Goal: Information Seeking & Learning: Learn about a topic

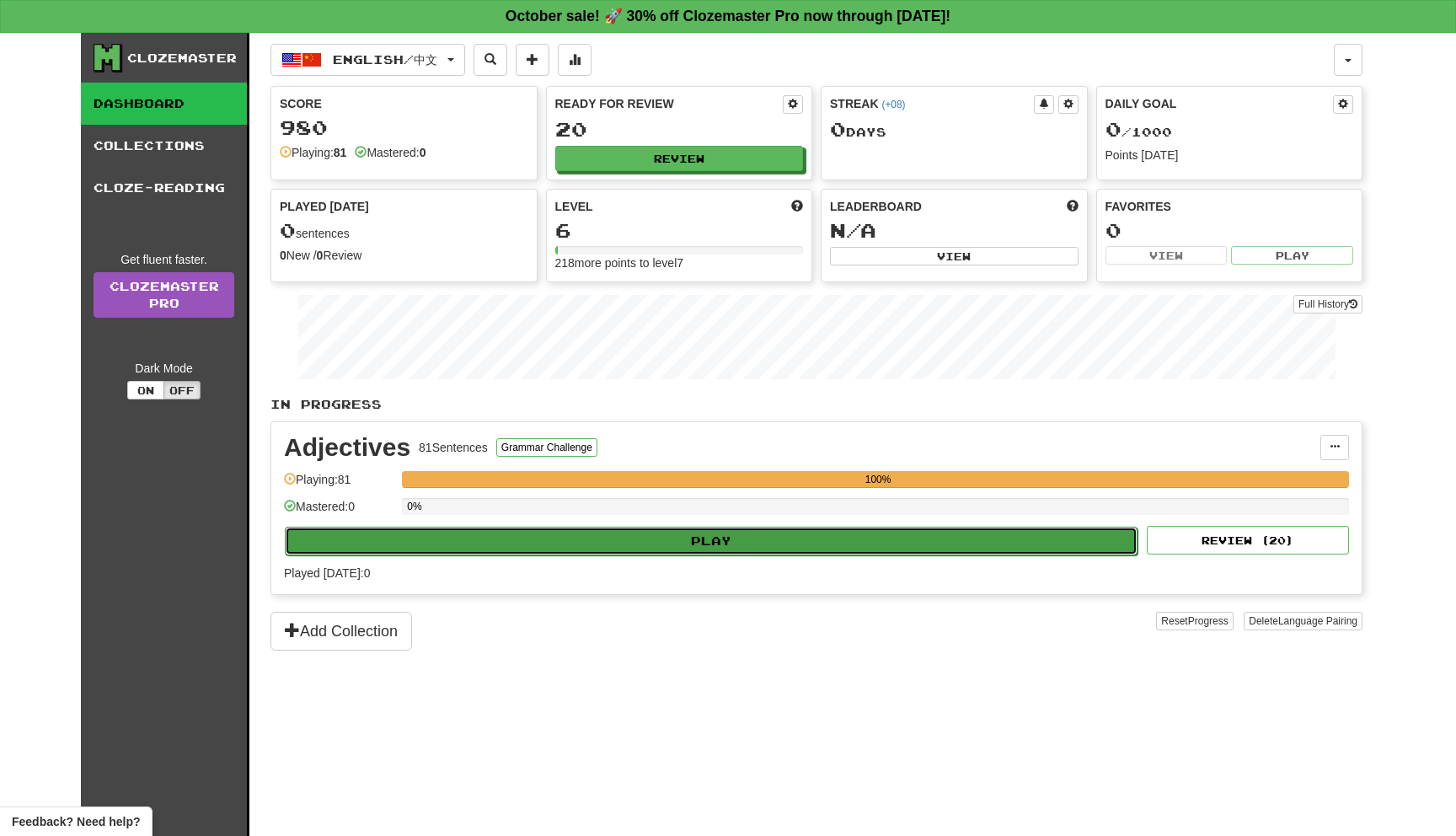
click at [593, 538] on button "Play" at bounding box center [710, 541] width 853 height 29
select select "**"
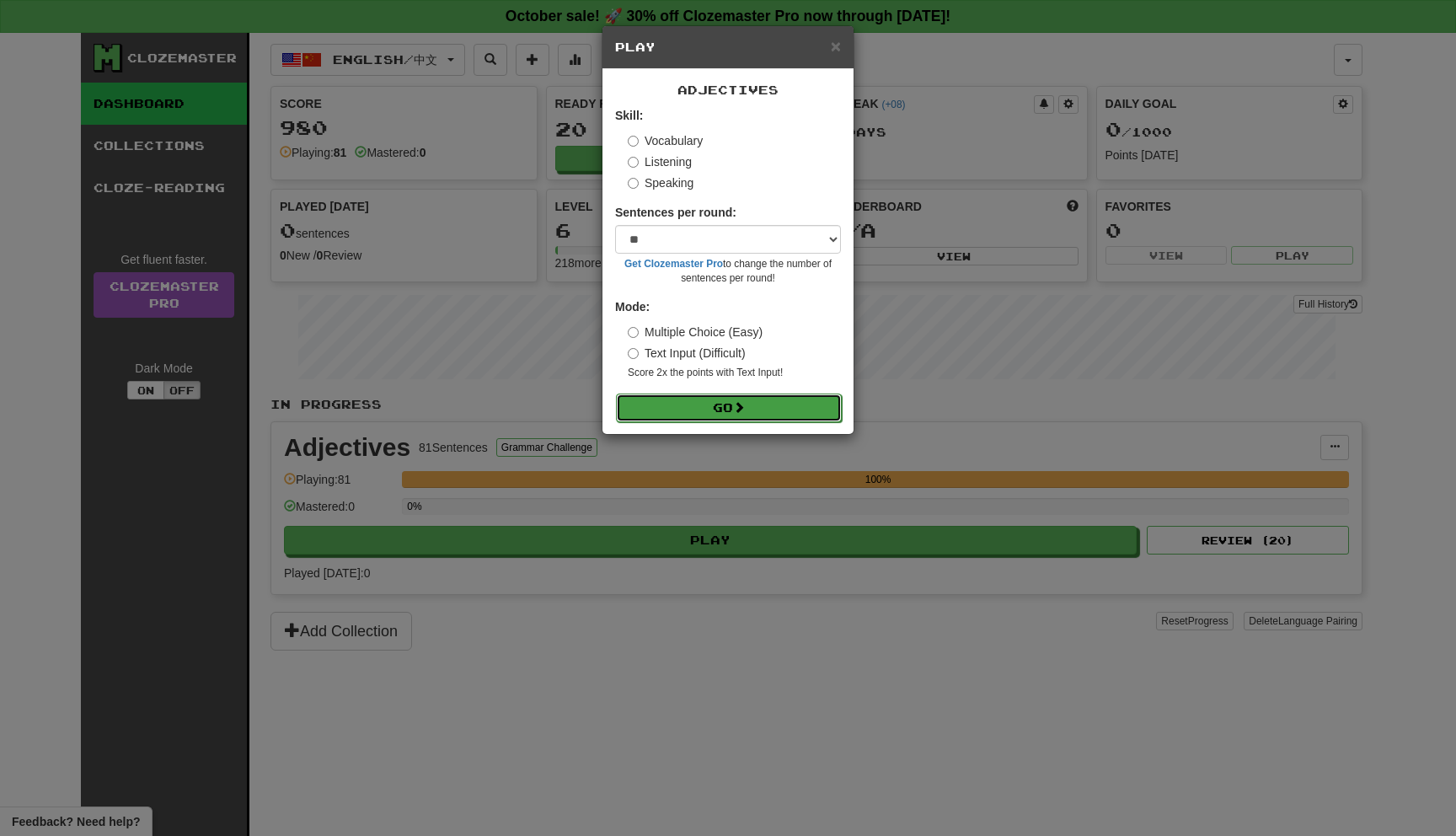
click at [728, 408] on button "Go" at bounding box center [729, 407] width 226 height 29
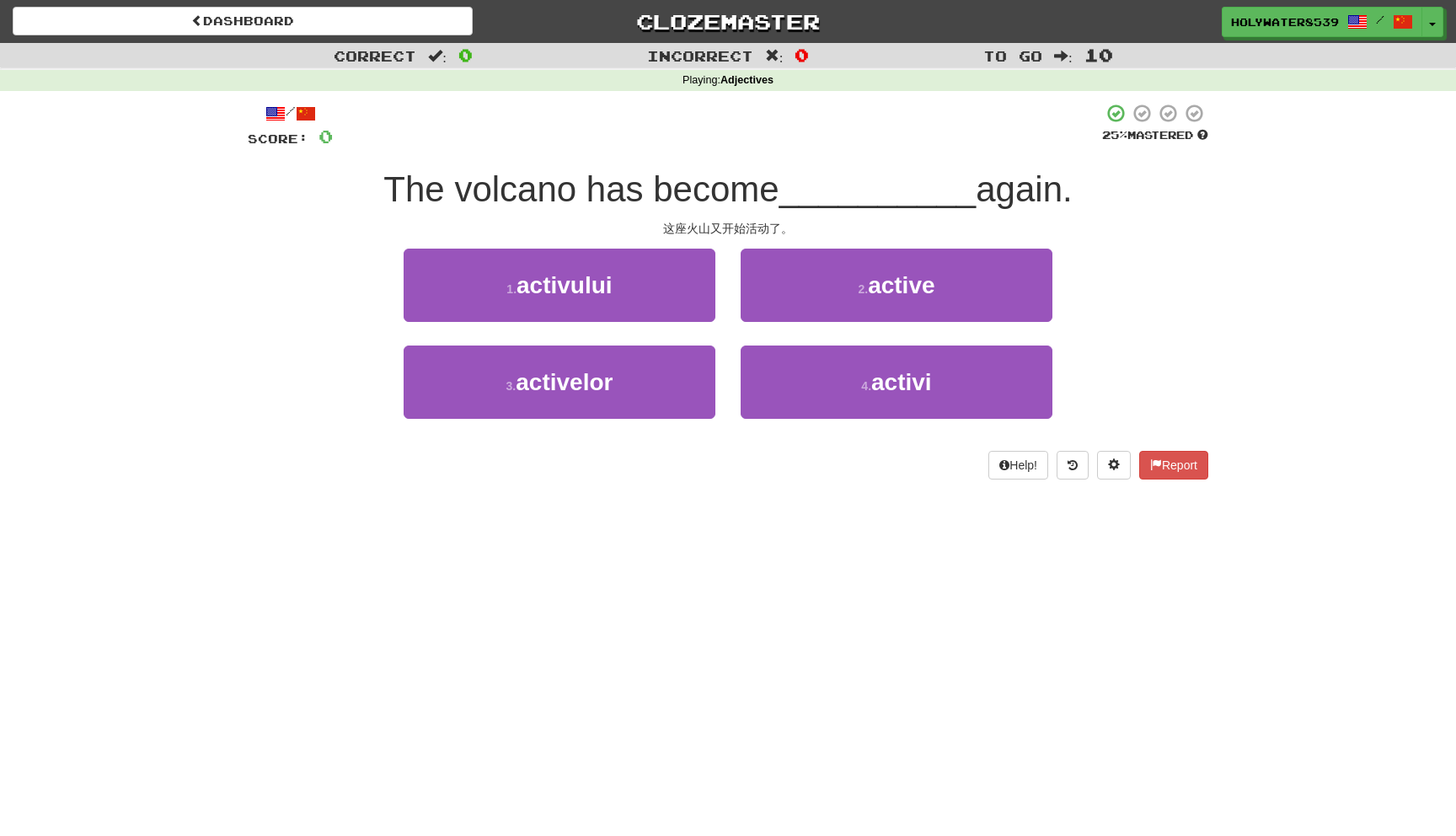
click at [797, 149] on div "/ Score: 0 25 % Mastered The volcano has become __________ again. 这座火山又开始活动了。 1…" at bounding box center [728, 291] width 961 height 376
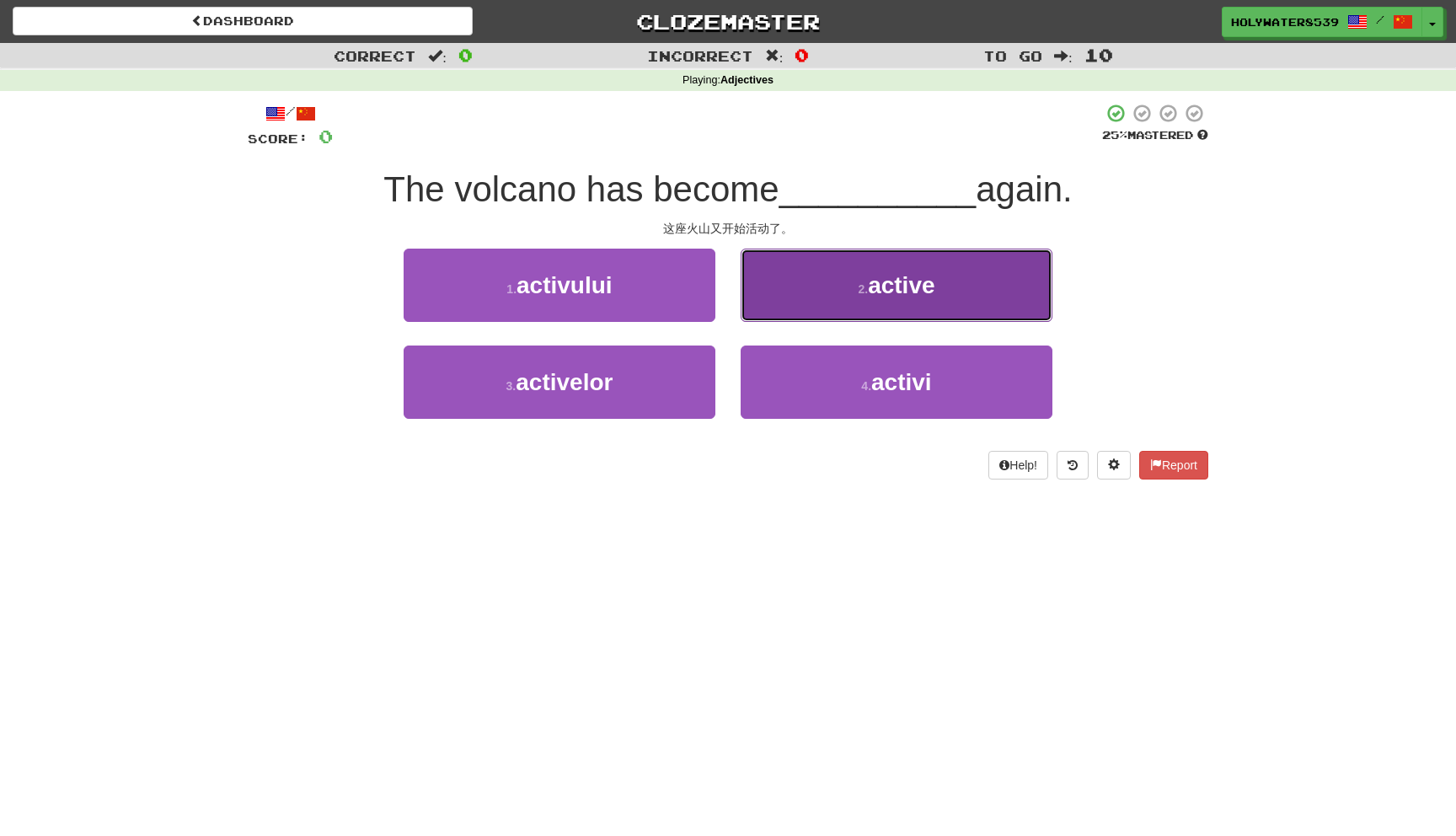
click at [872, 290] on span "active" at bounding box center [900, 285] width 66 height 26
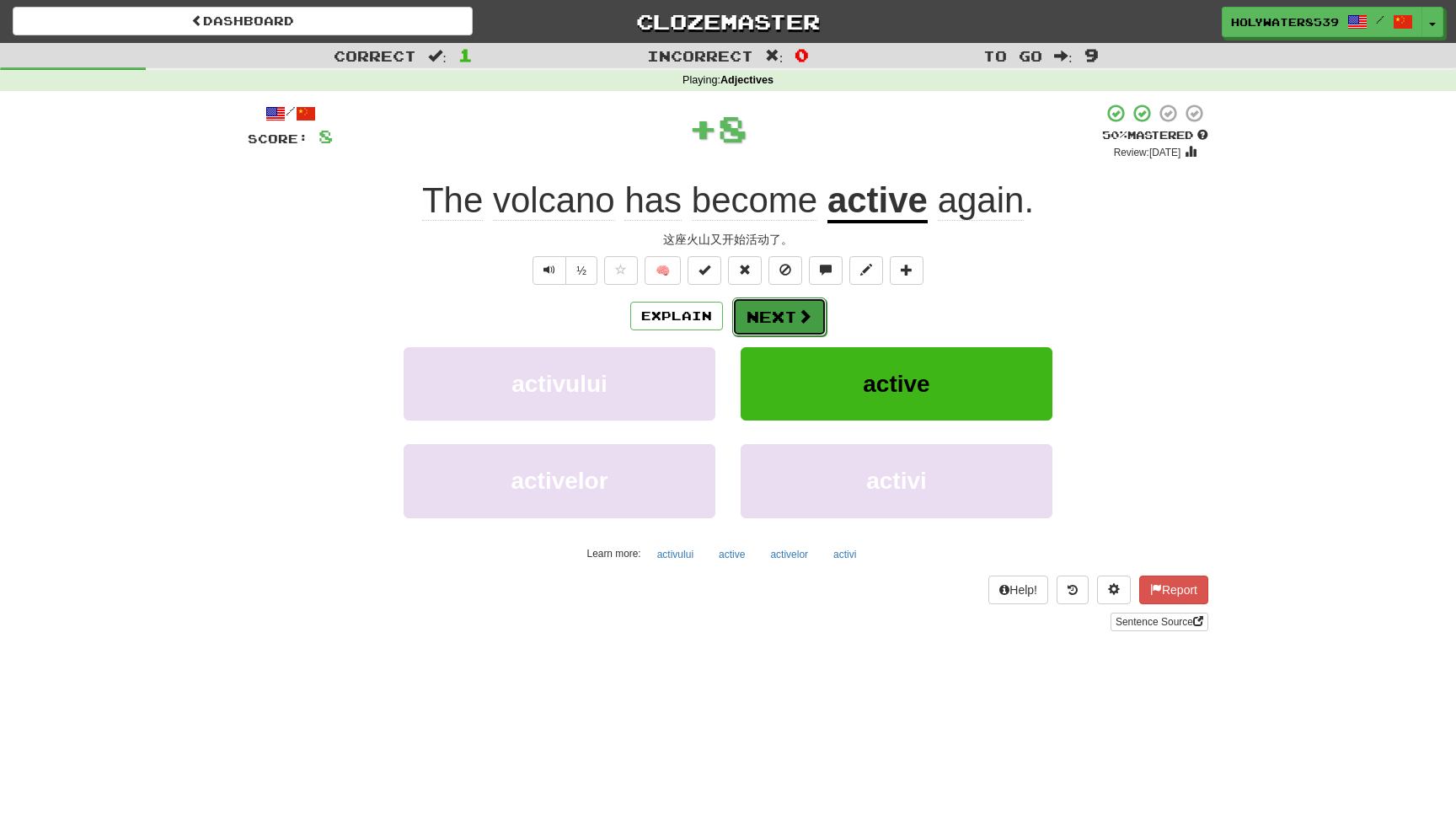
click at [804, 312] on span at bounding box center [804, 315] width 15 height 15
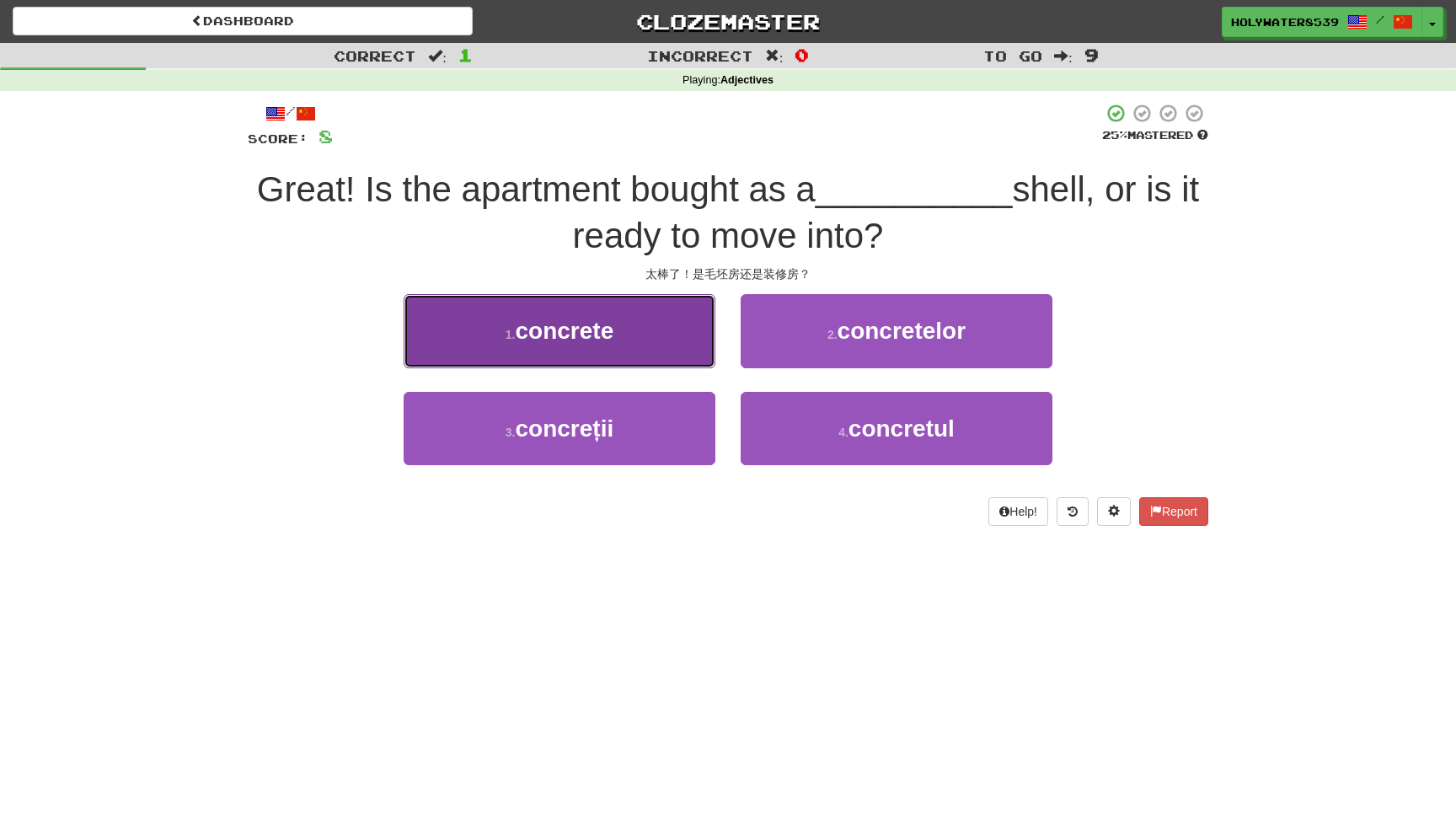
click at [611, 329] on span "concrete" at bounding box center [565, 331] width 99 height 26
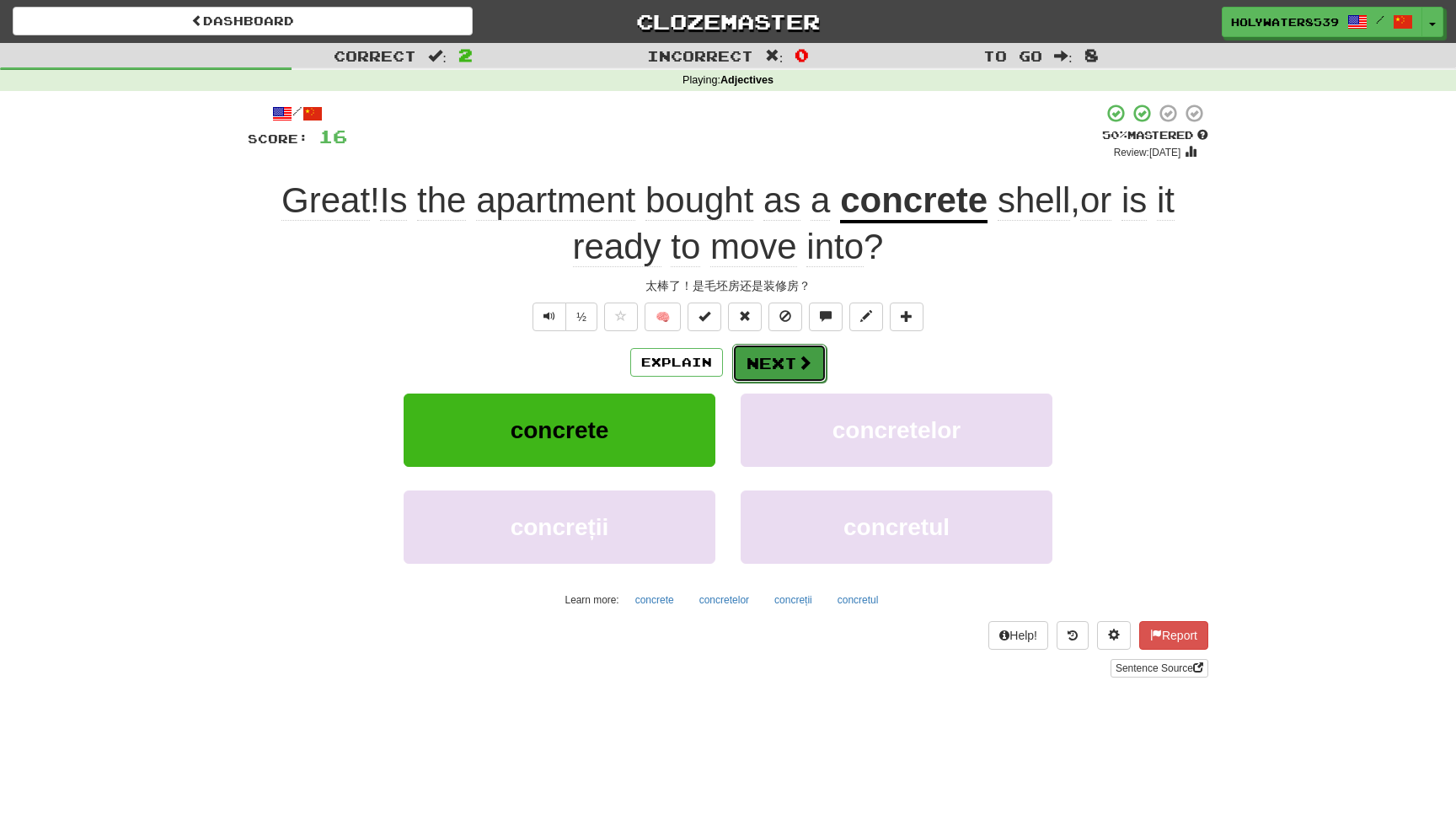
click at [791, 360] on button "Next" at bounding box center [779, 363] width 94 height 39
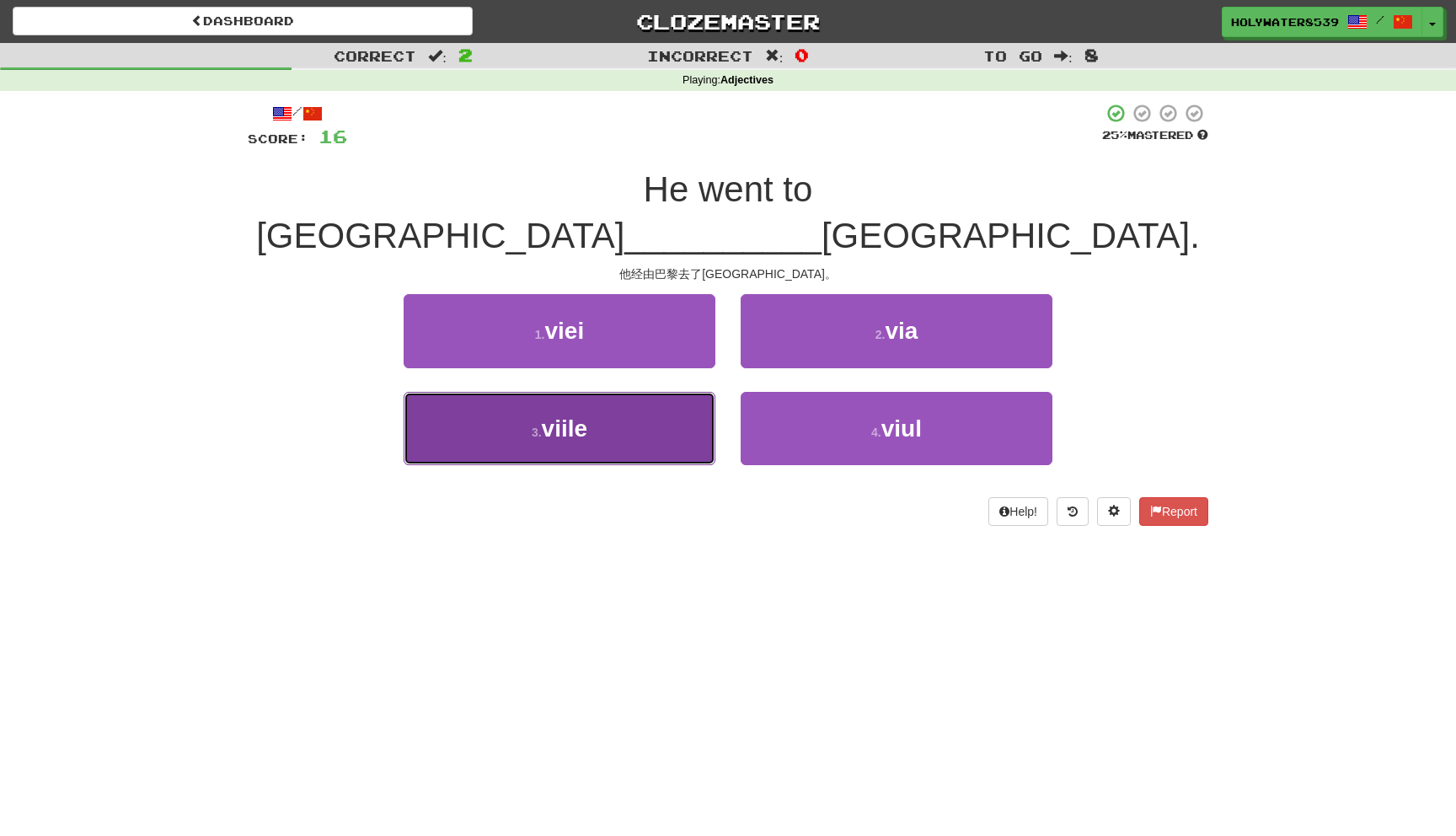
click at [653, 392] on button "3 . viile" at bounding box center [559, 429] width 312 height 73
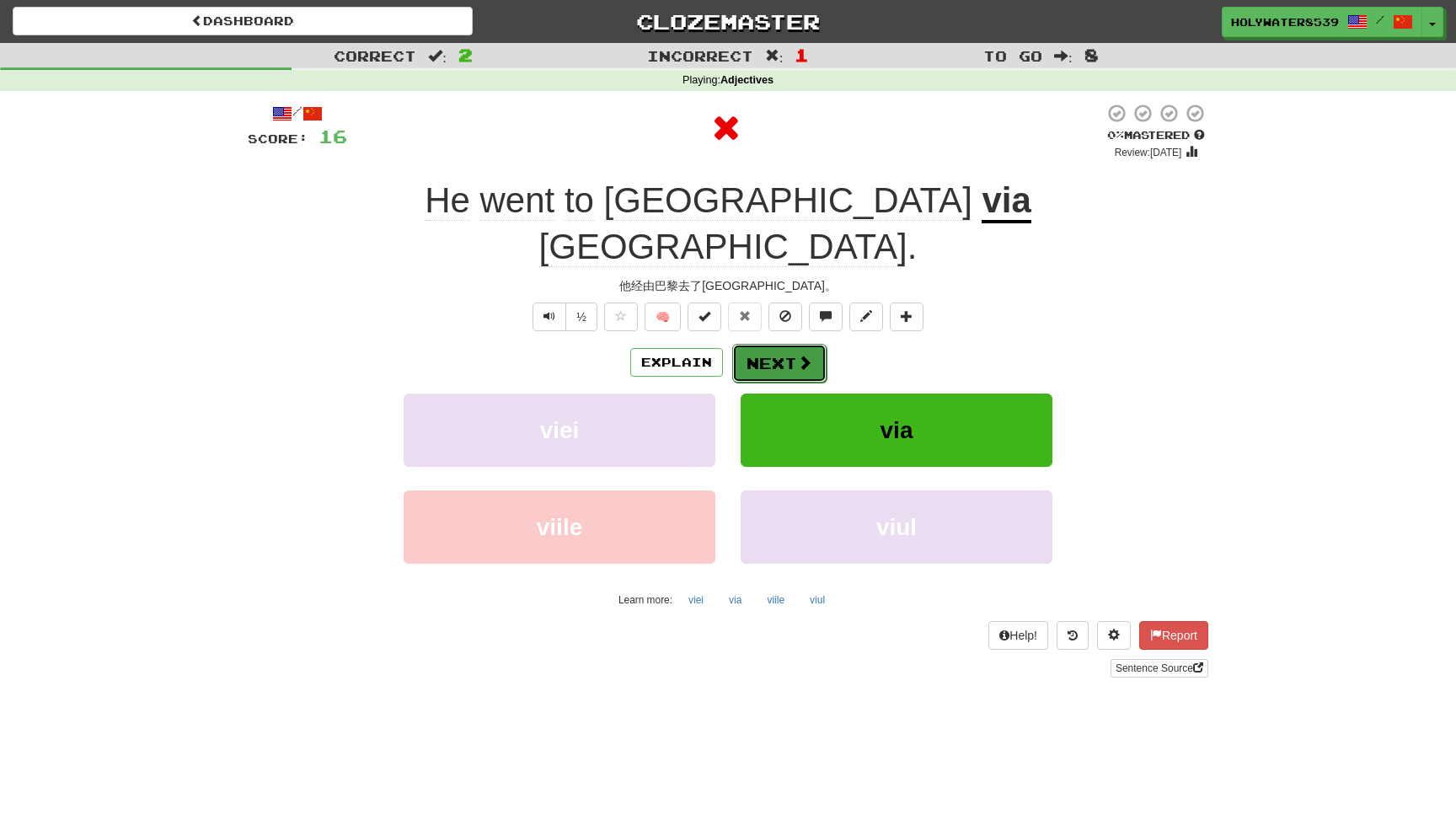
click at [779, 344] on button "Next" at bounding box center [779, 363] width 94 height 39
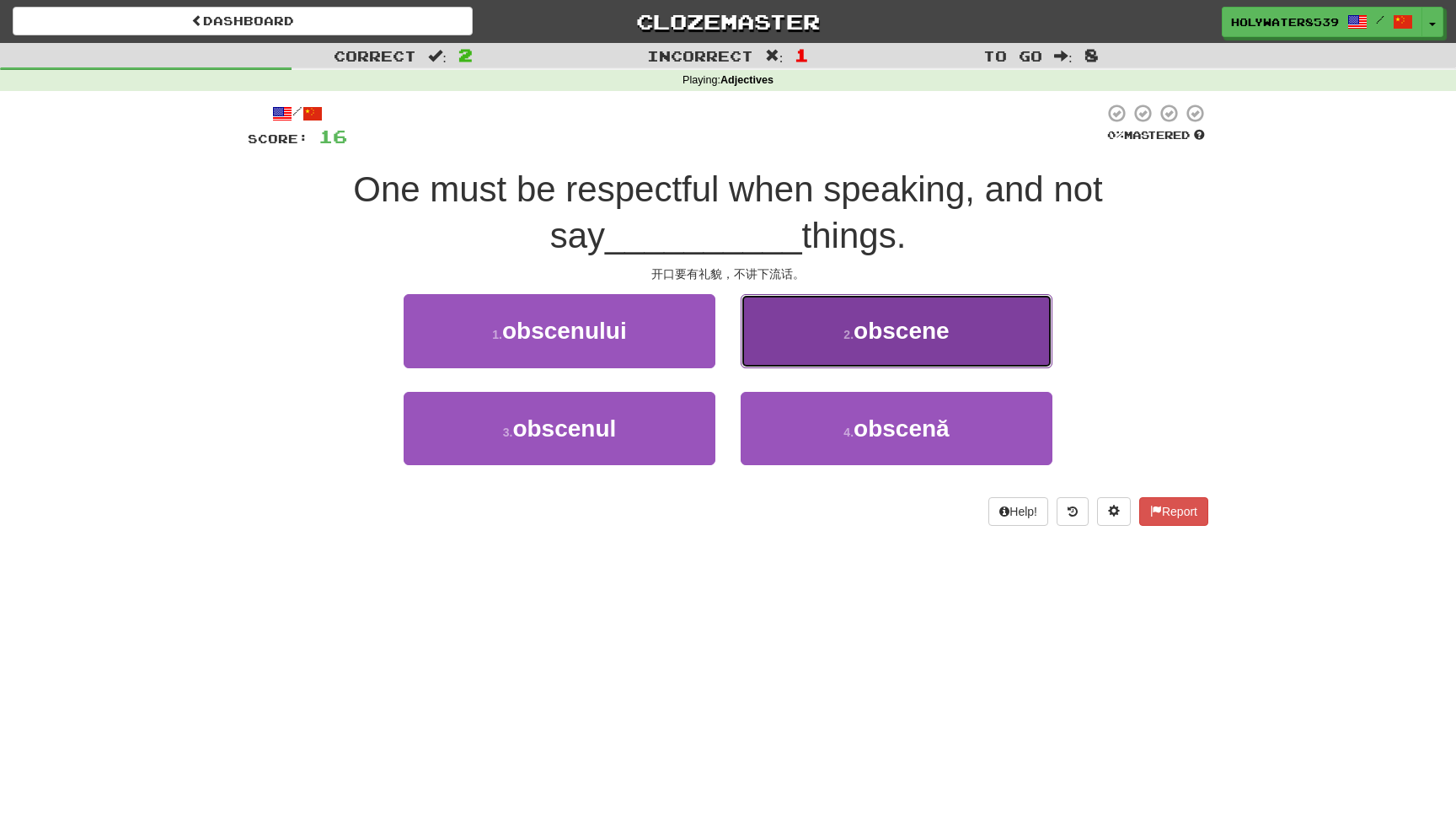
click at [882, 337] on span "obscene" at bounding box center [901, 331] width 96 height 26
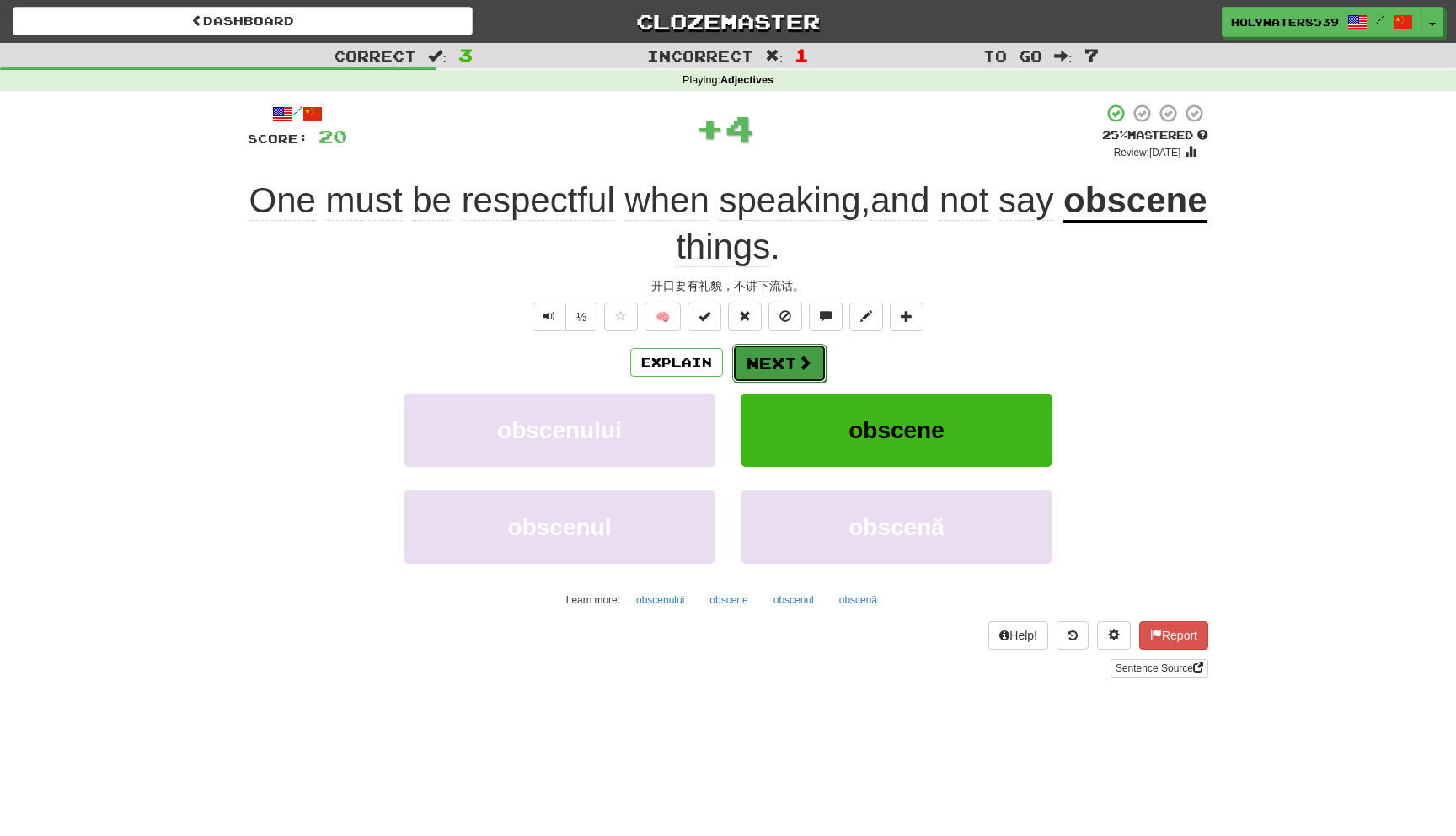
click at [782, 353] on button "Next" at bounding box center [779, 363] width 94 height 39
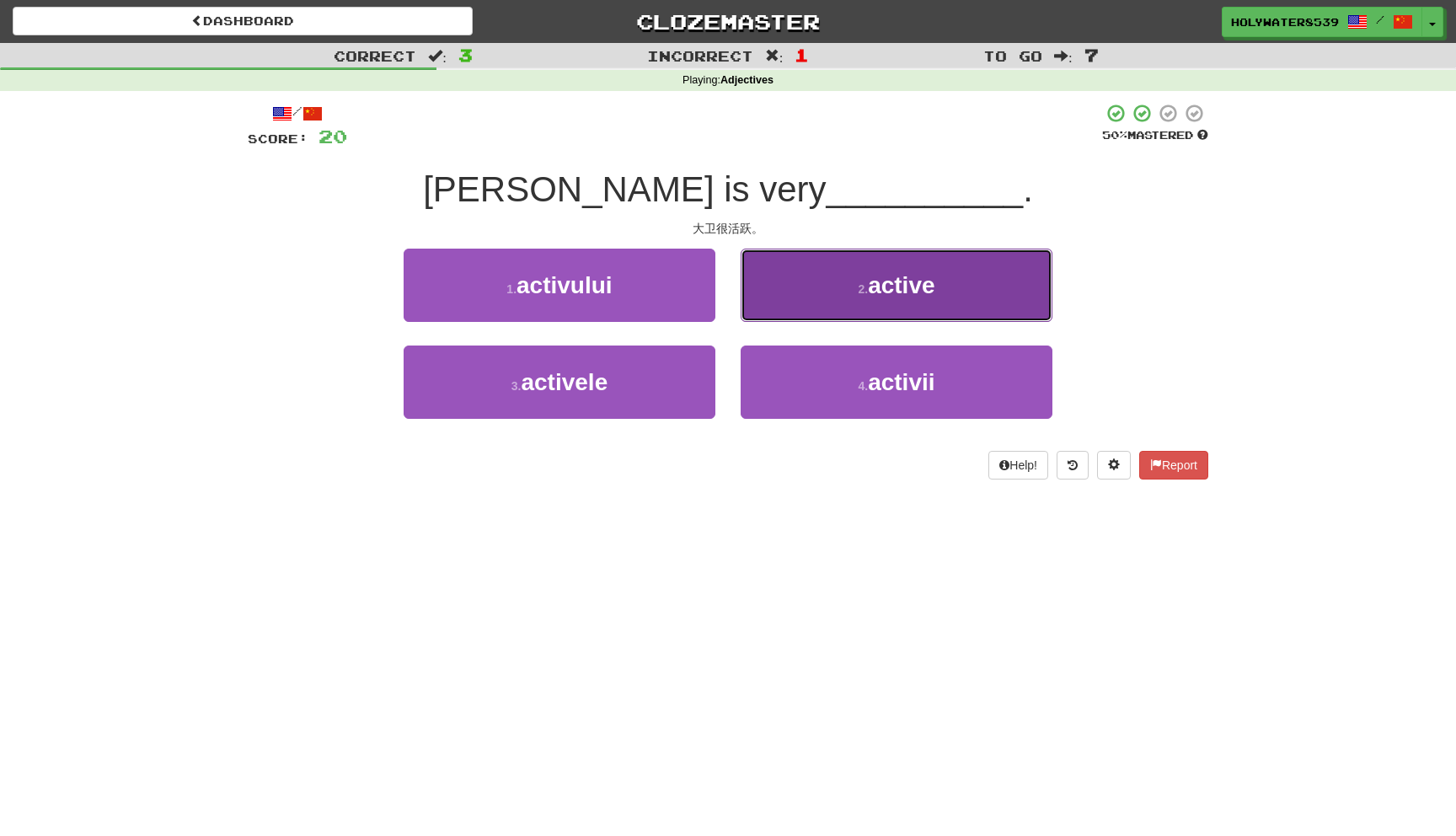
click at [832, 279] on button "2 . active" at bounding box center [896, 285] width 312 height 73
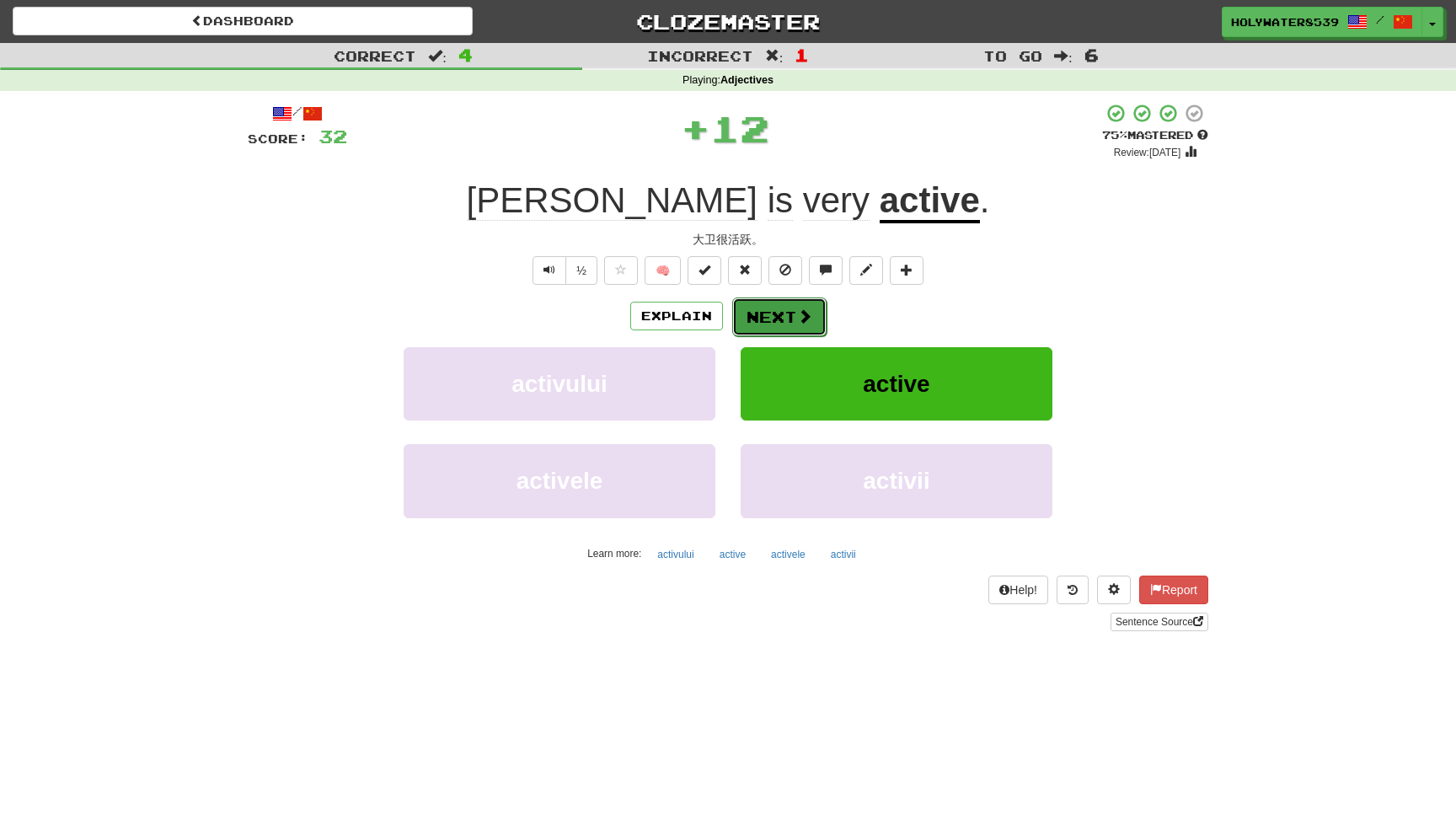
click at [780, 307] on button "Next" at bounding box center [779, 316] width 94 height 39
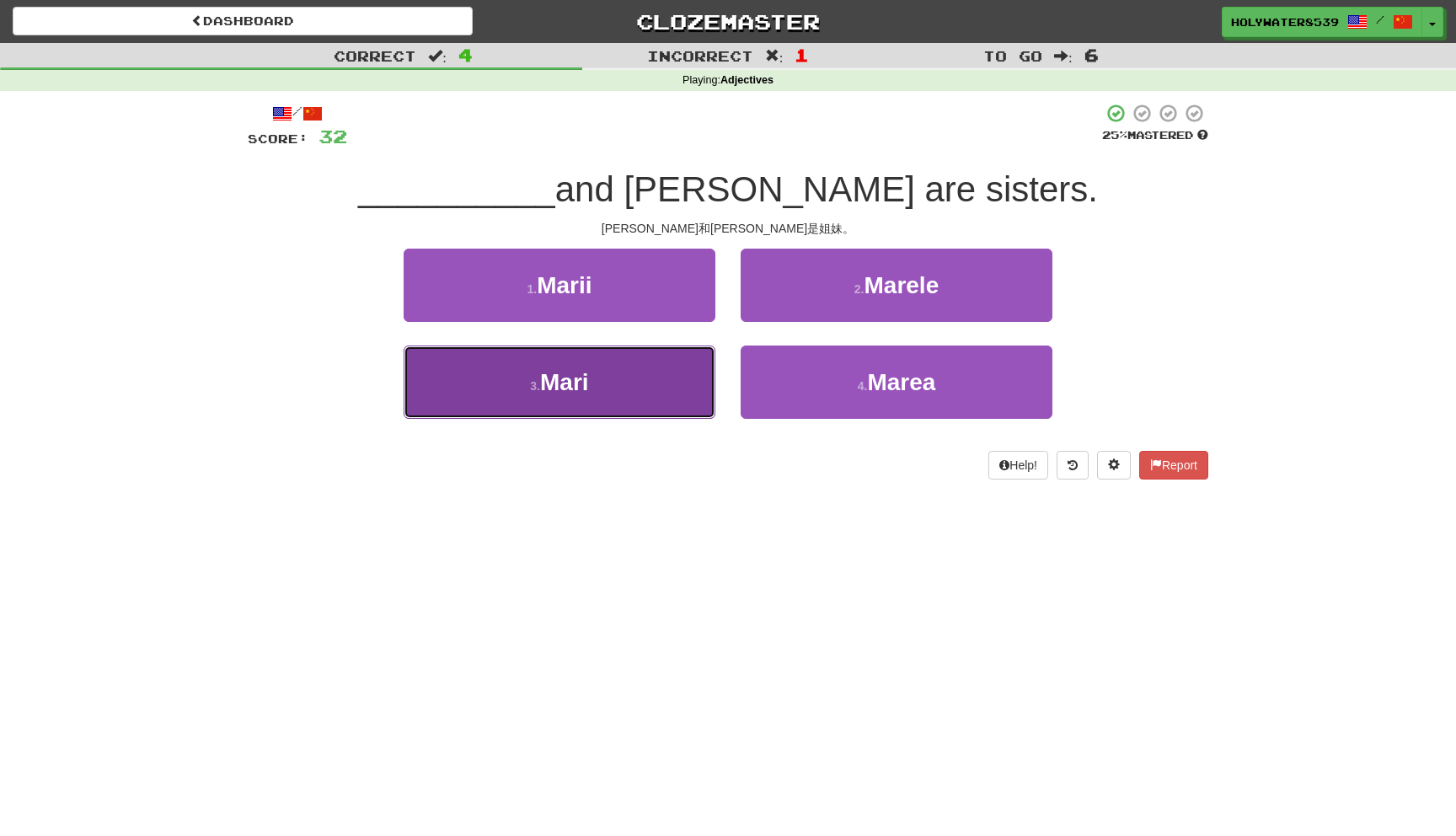
click at [676, 363] on button "3 . Mari" at bounding box center [559, 382] width 312 height 73
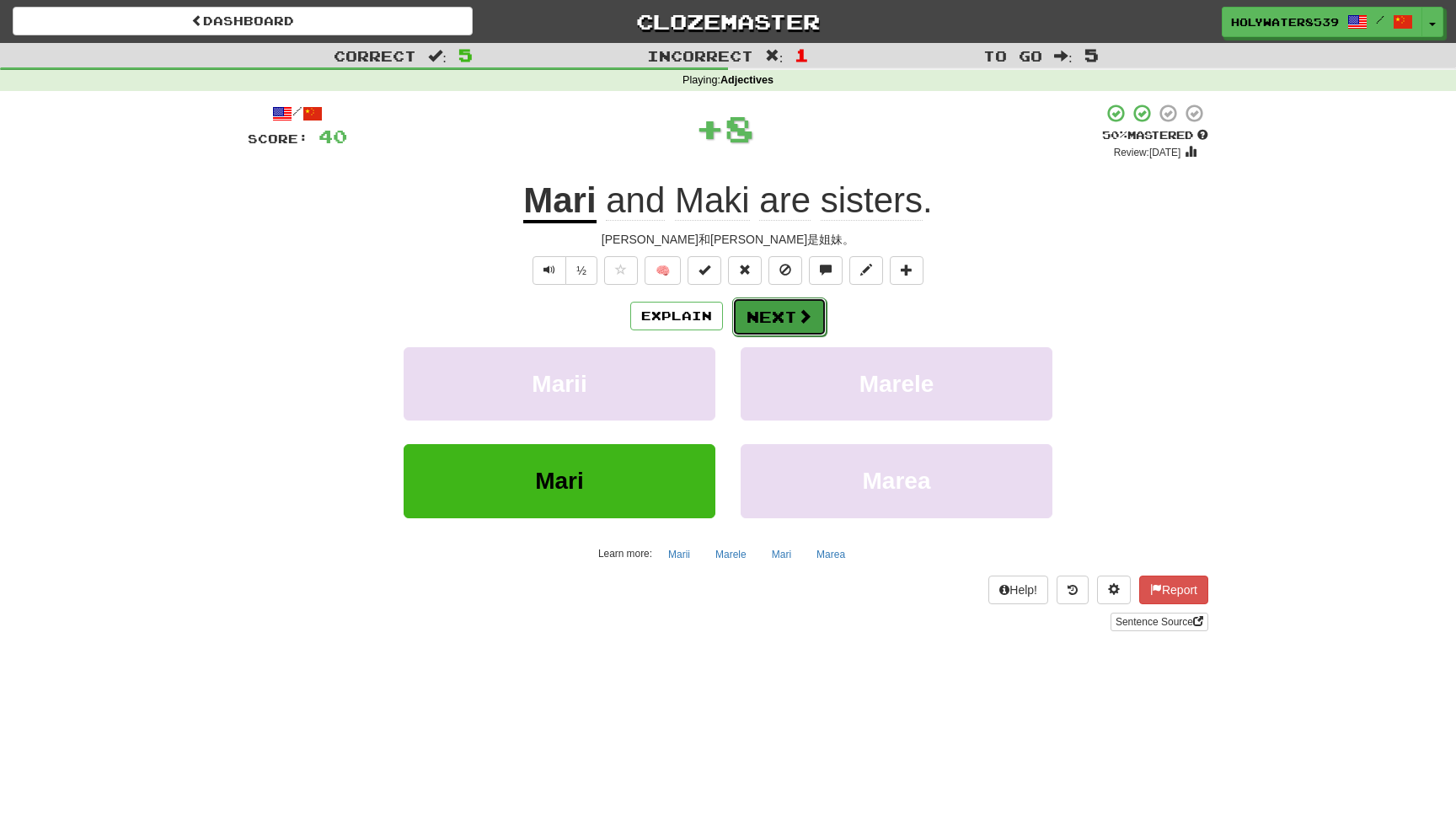
click at [750, 323] on button "Next" at bounding box center [779, 316] width 94 height 39
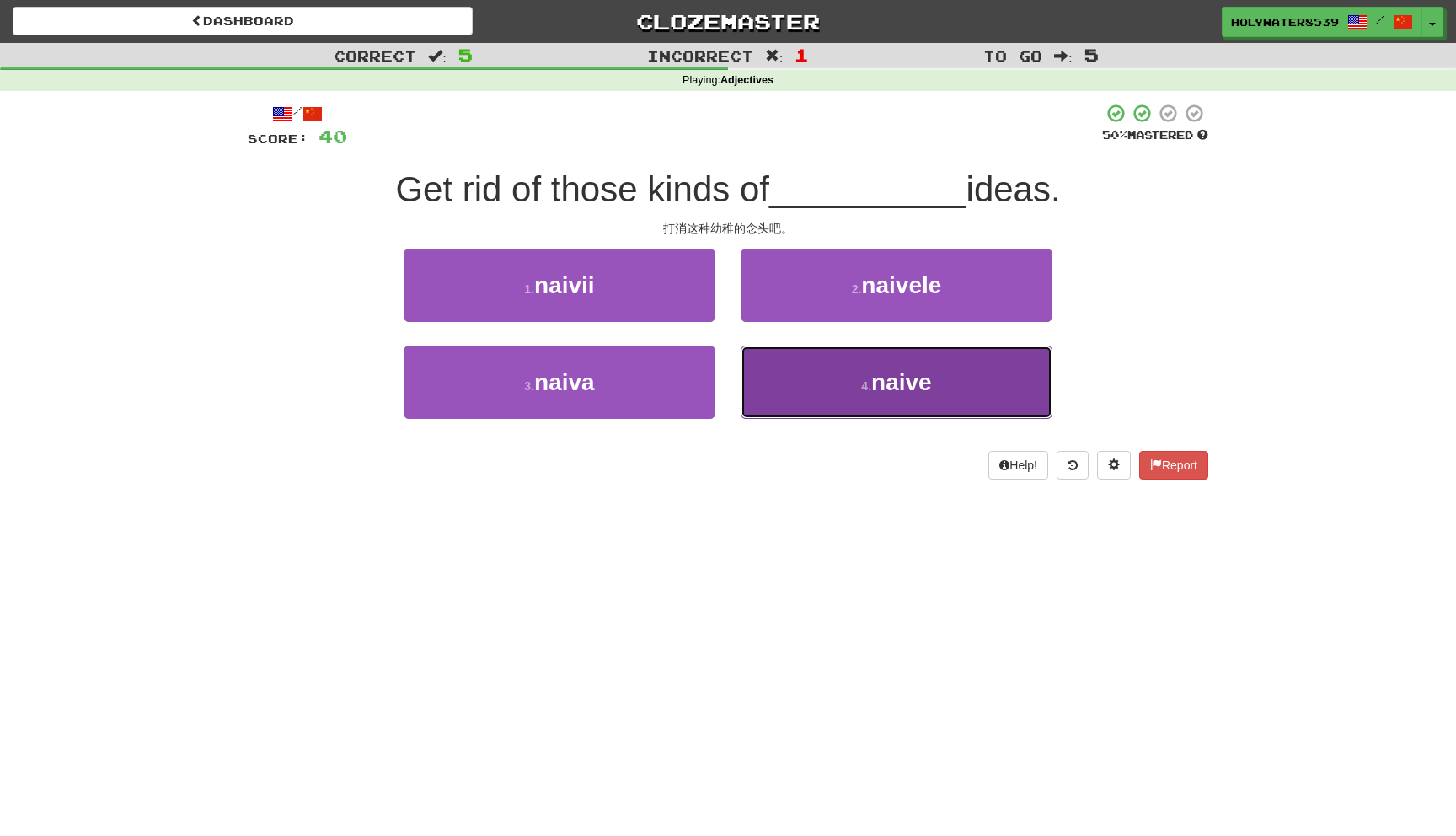
click at [872, 349] on button "4 . naive" at bounding box center [896, 382] width 312 height 73
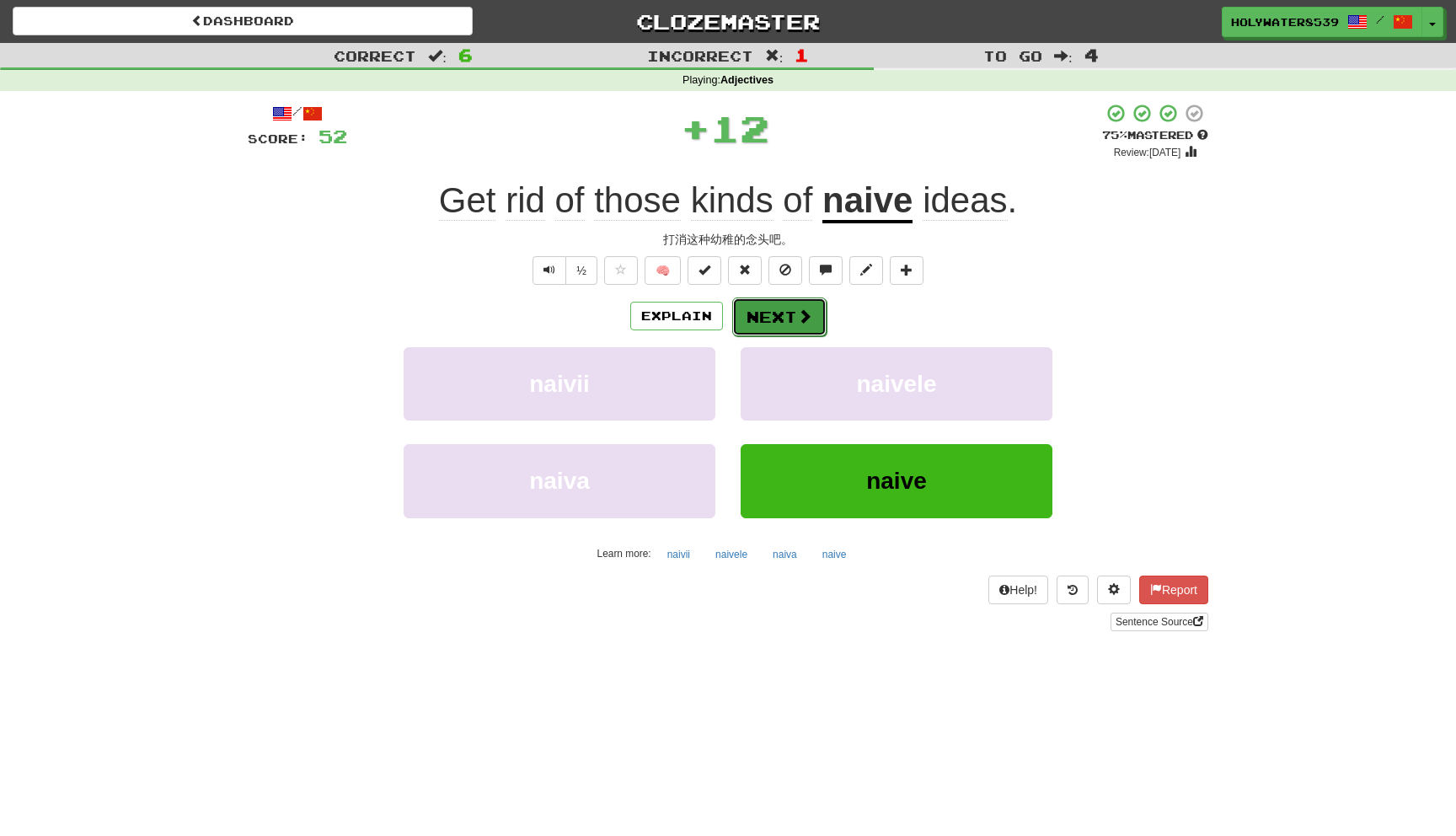
click at [789, 302] on button "Next" at bounding box center [779, 316] width 94 height 39
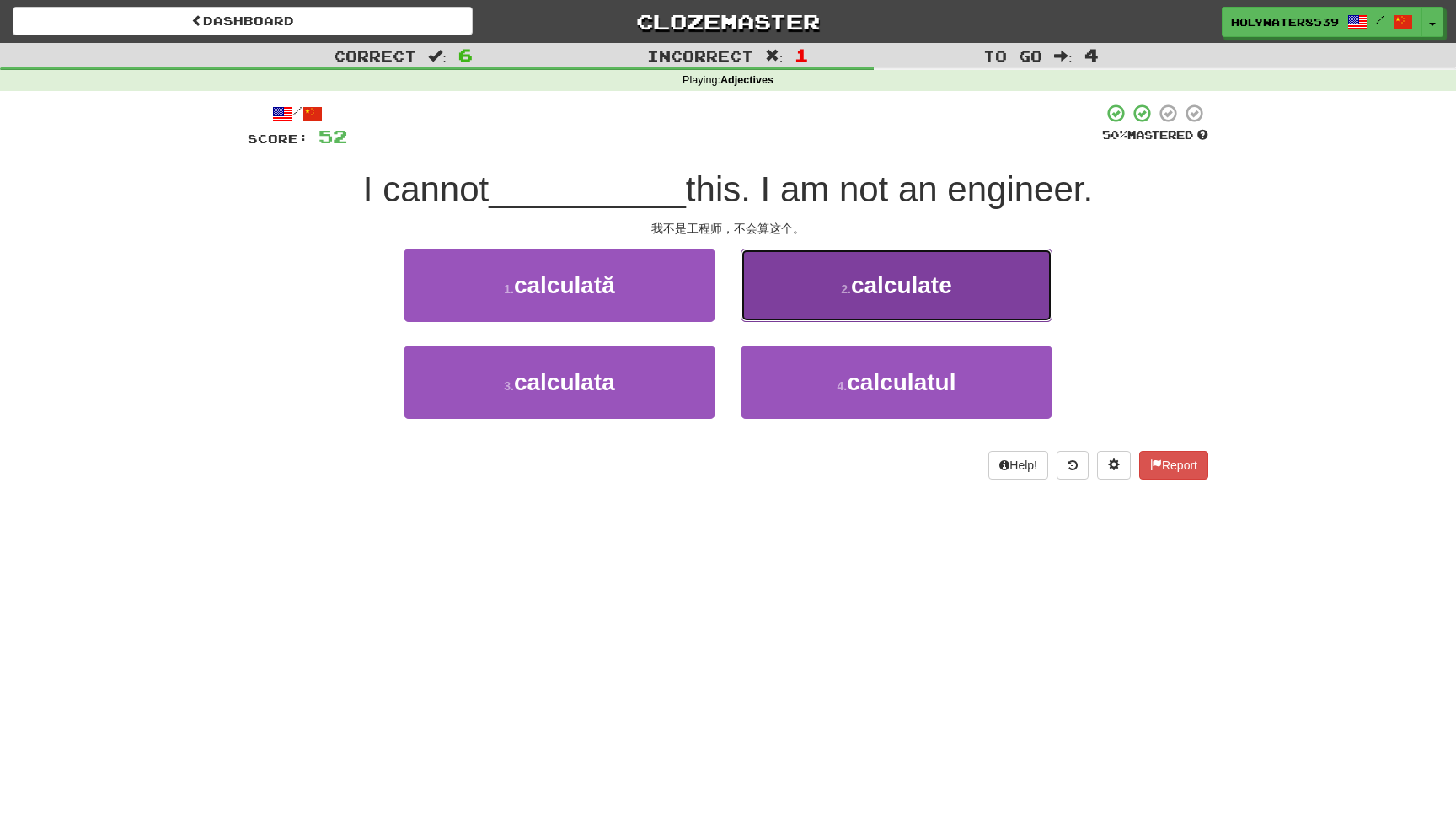
click at [933, 285] on span "calculate" at bounding box center [901, 285] width 101 height 26
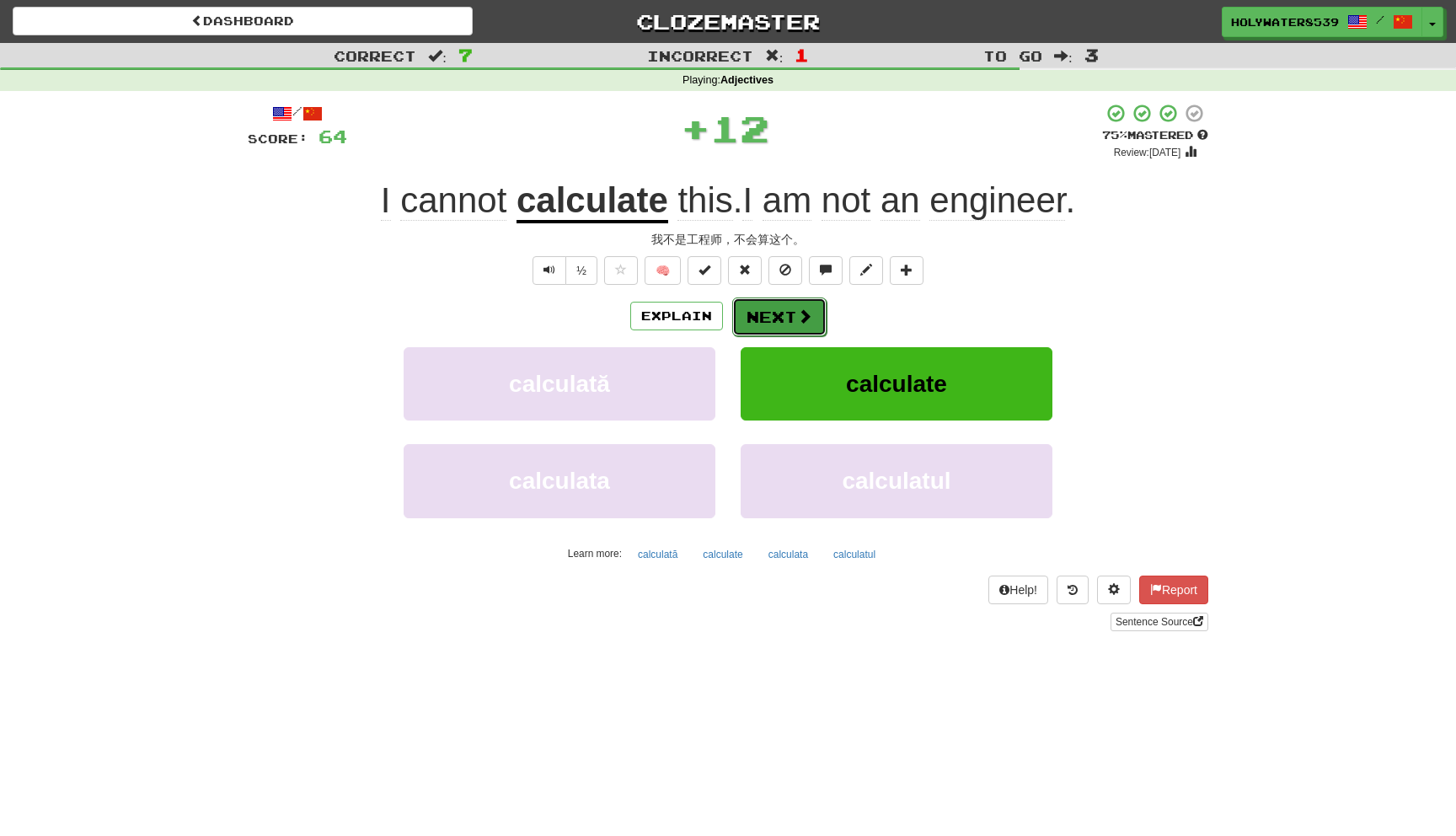
click at [799, 329] on button "Next" at bounding box center [779, 316] width 94 height 39
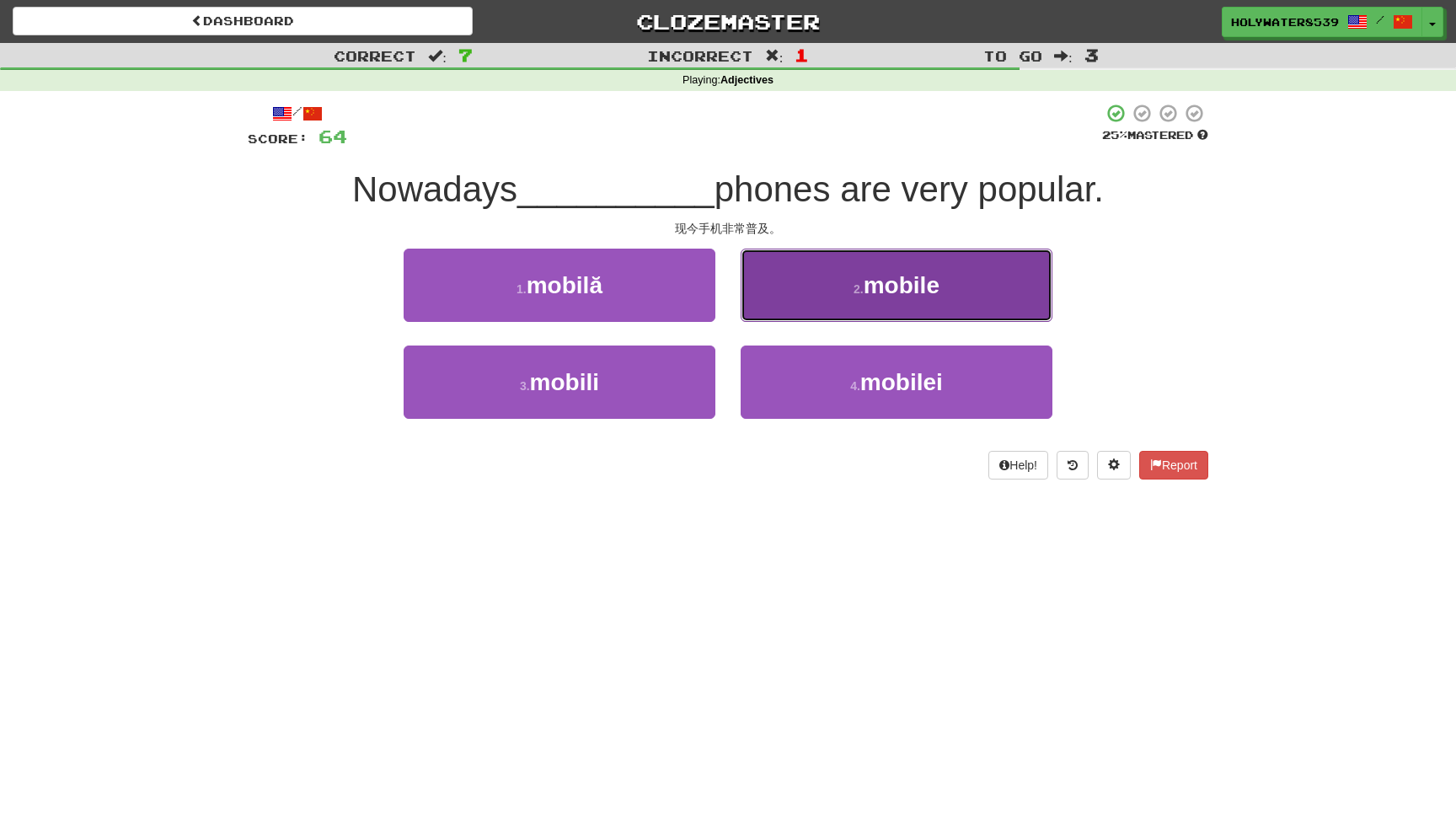
click at [858, 284] on small "2 ." at bounding box center [859, 289] width 10 height 14
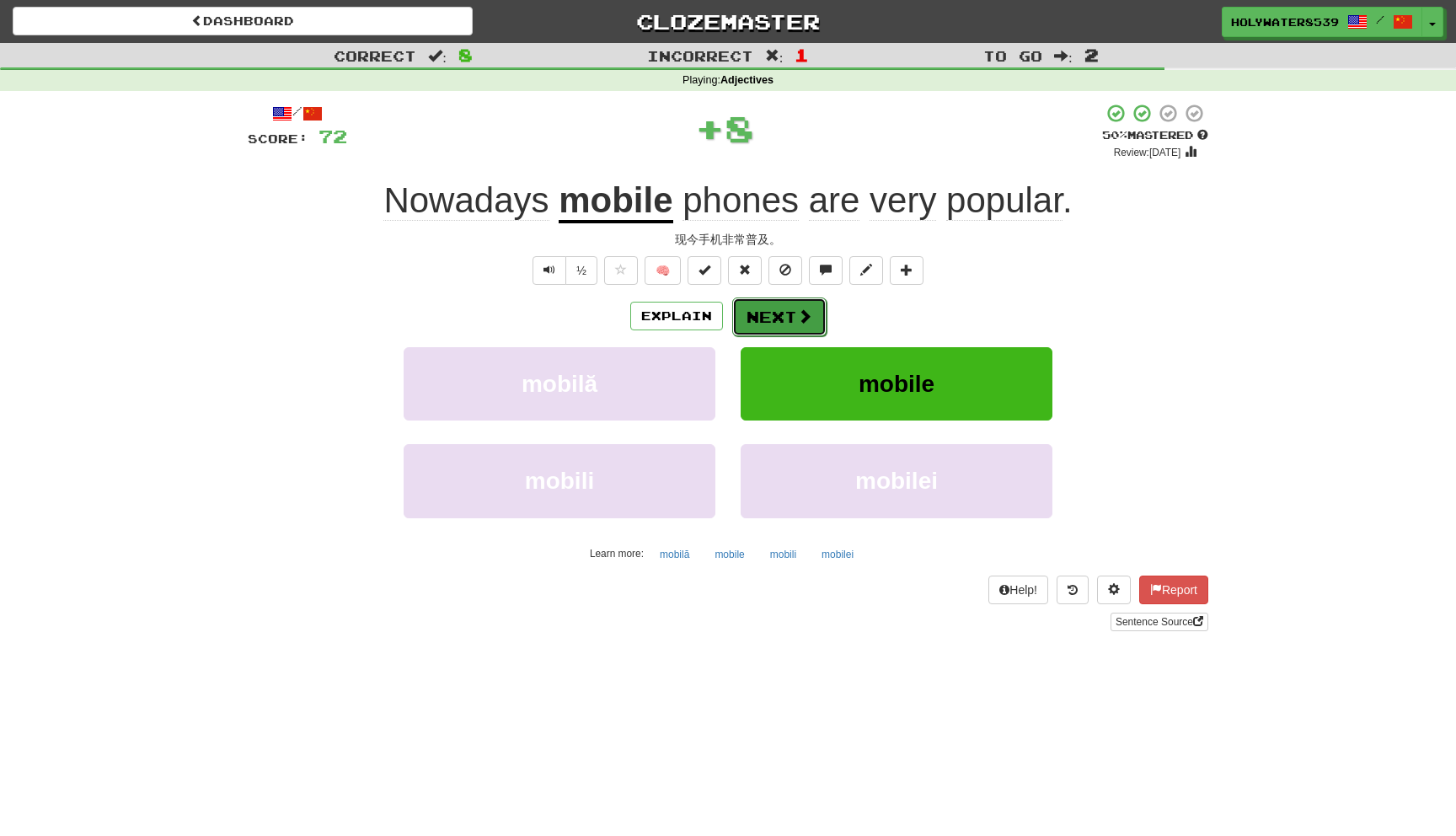
click at [800, 308] on span at bounding box center [804, 315] width 15 height 15
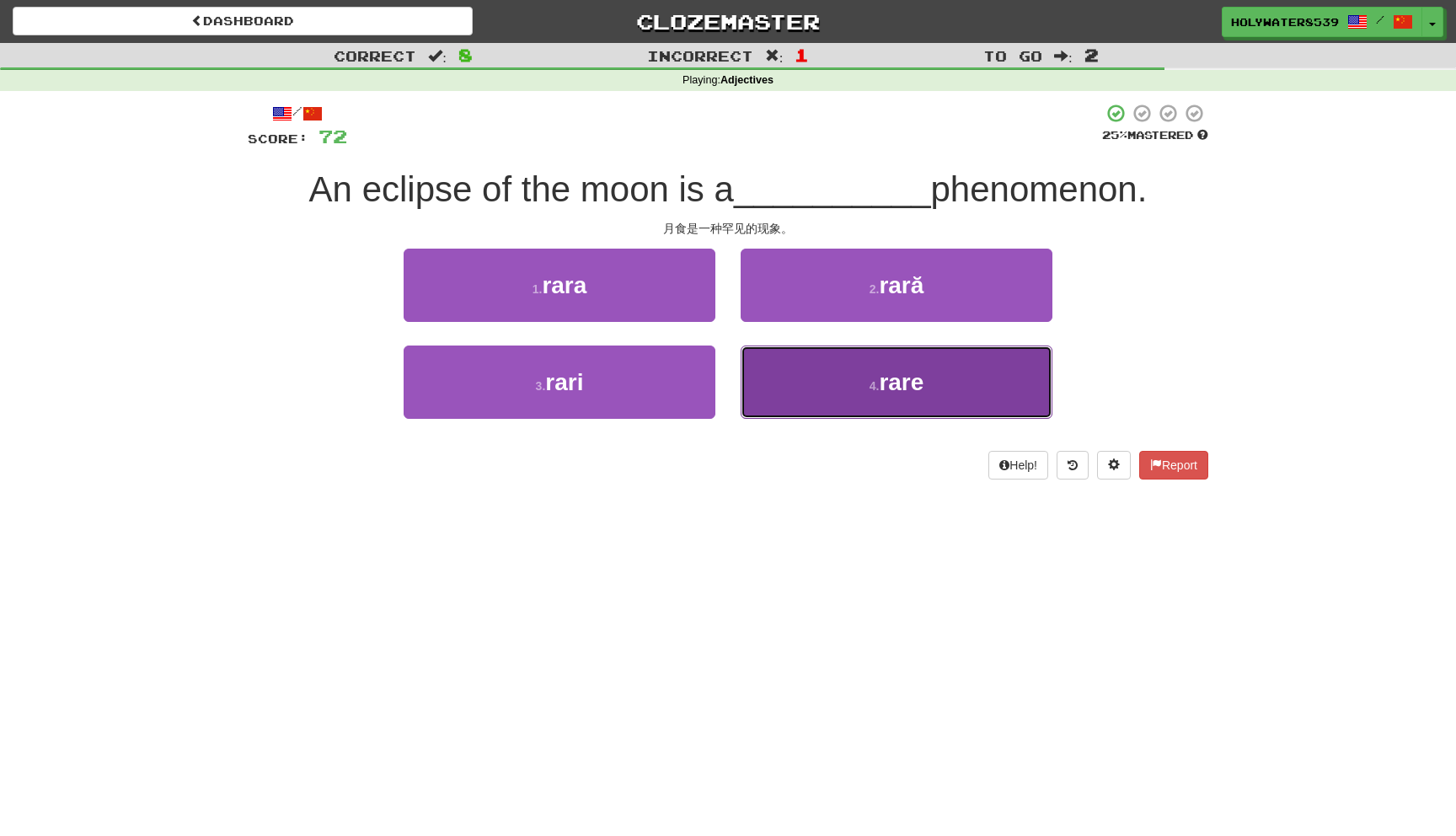
click at [869, 366] on button "4 . rare" at bounding box center [896, 382] width 312 height 73
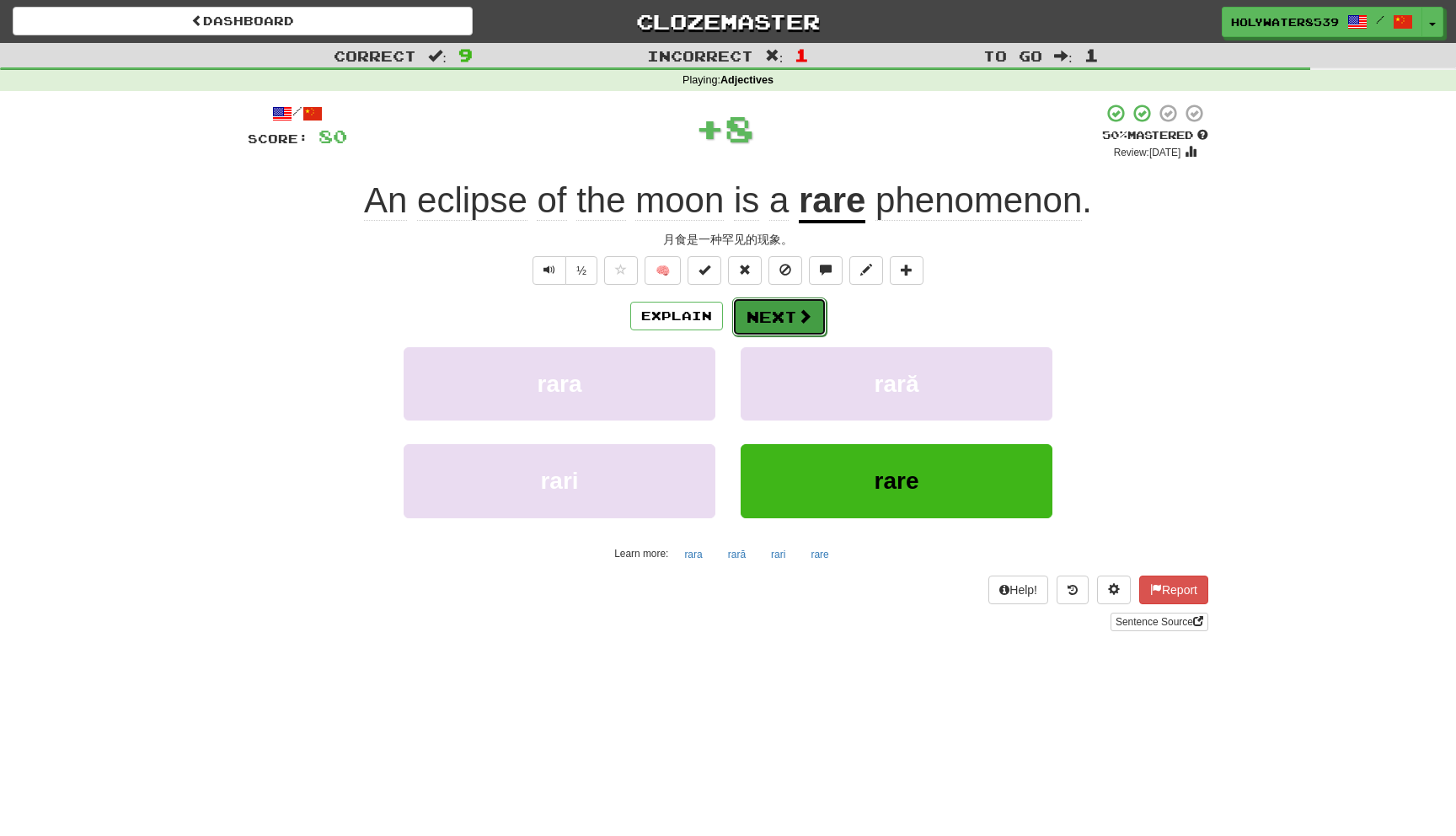
click at [814, 311] on button "Next" at bounding box center [779, 316] width 94 height 39
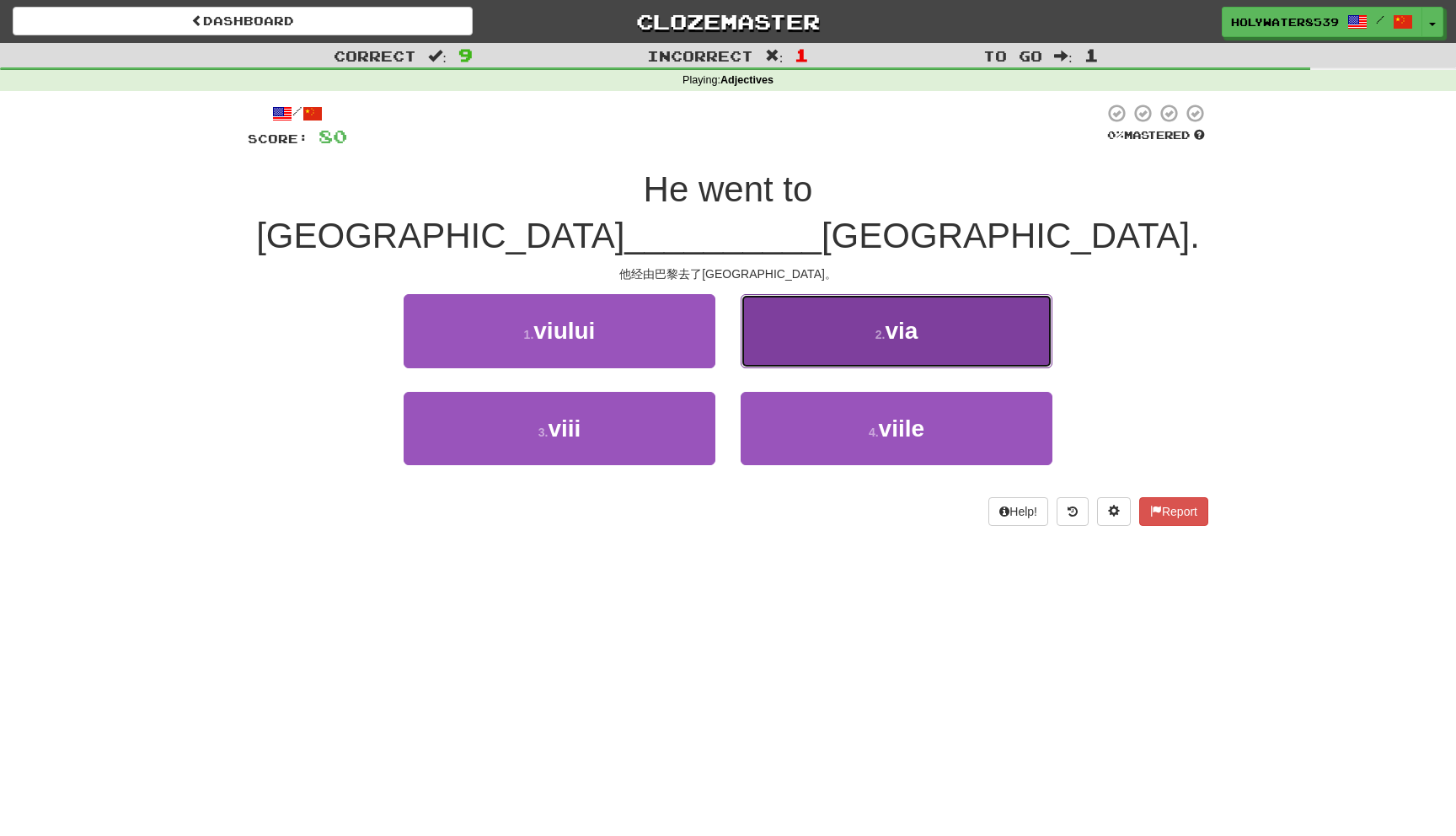
click at [917, 301] on button "2 . via" at bounding box center [896, 331] width 312 height 73
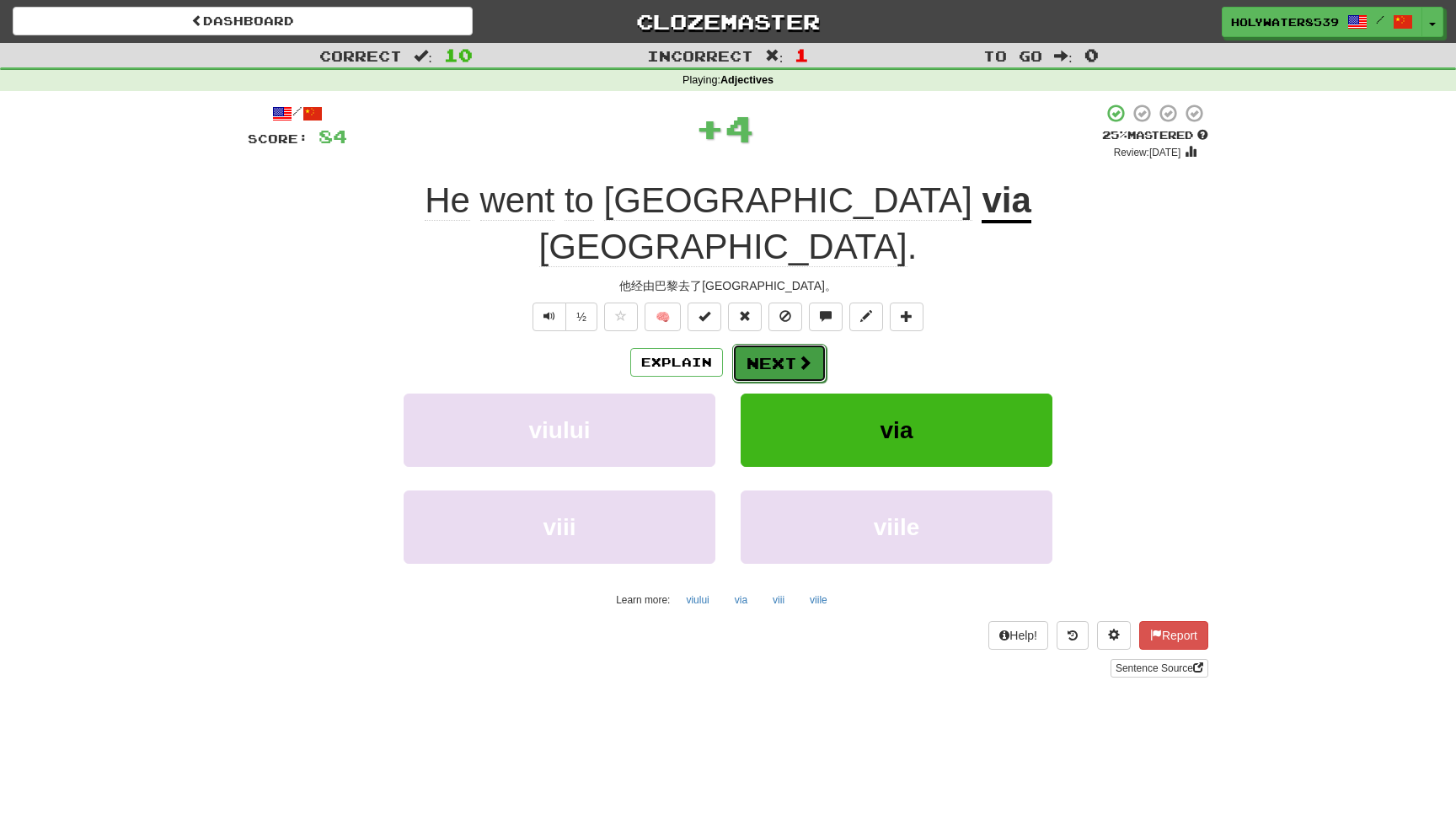
click at [798, 355] on span at bounding box center [804, 362] width 15 height 15
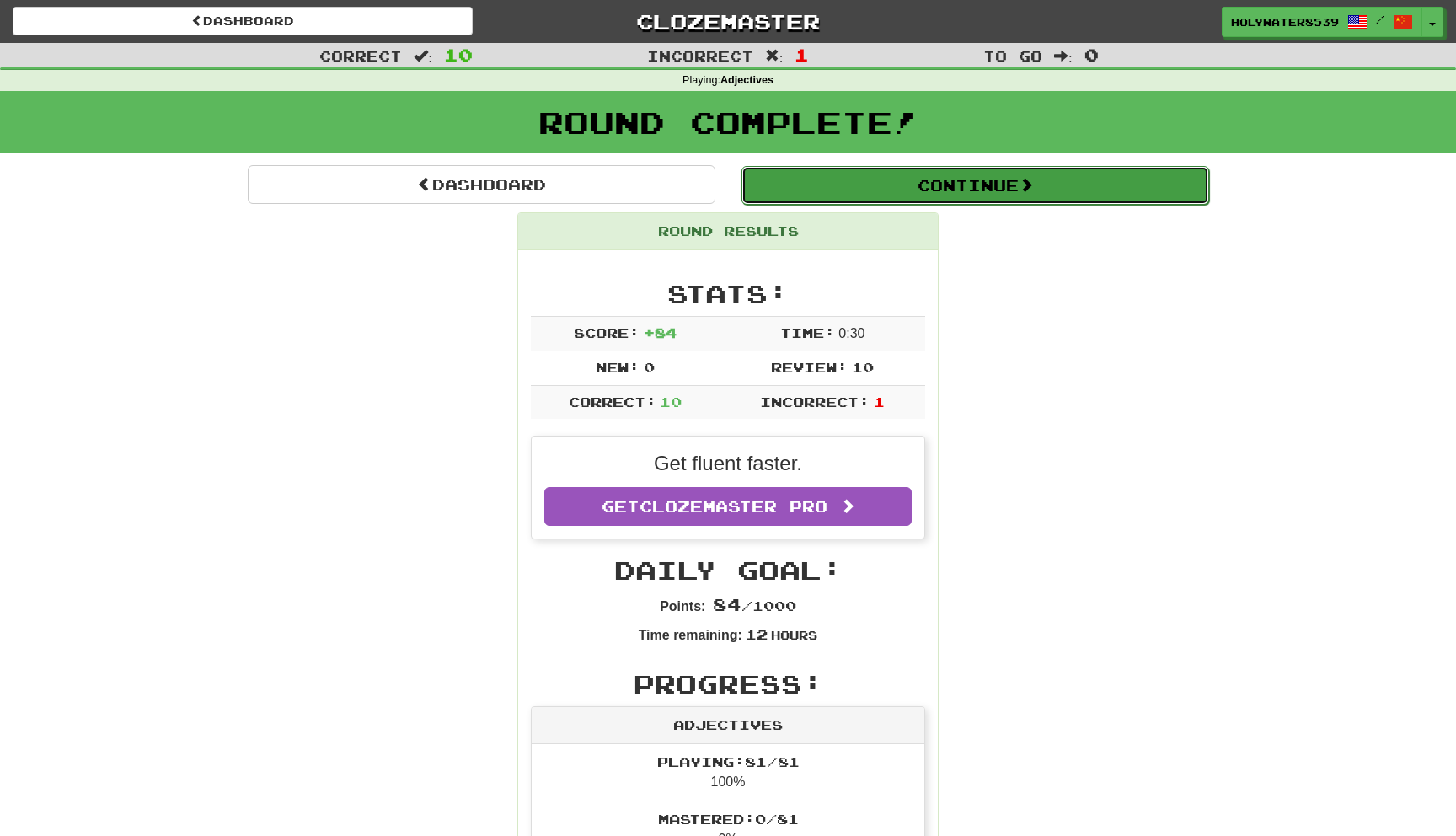
click at [946, 195] on button "Continue" at bounding box center [975, 185] width 468 height 39
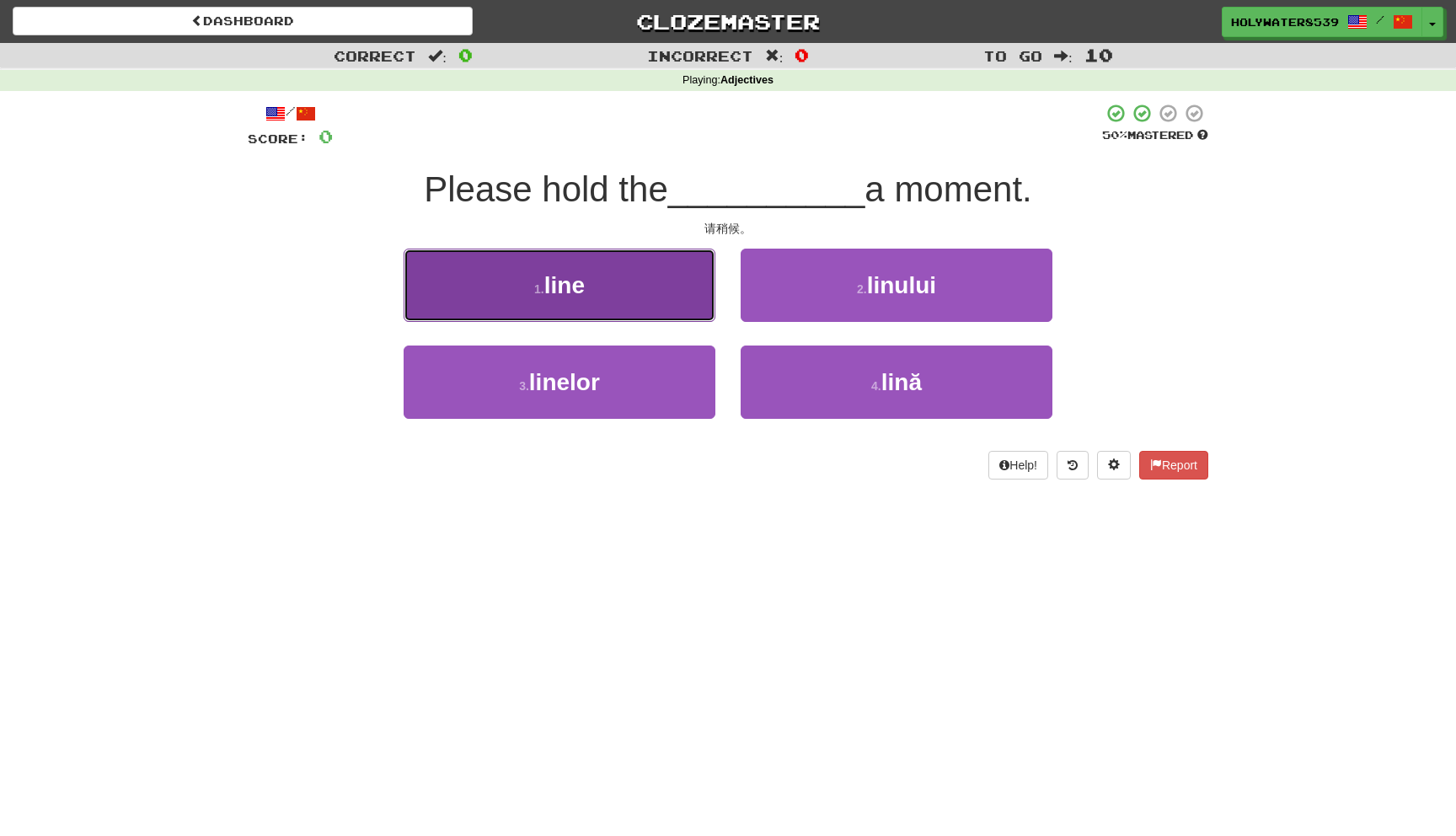
click at [648, 276] on button "1 . line" at bounding box center [559, 285] width 312 height 73
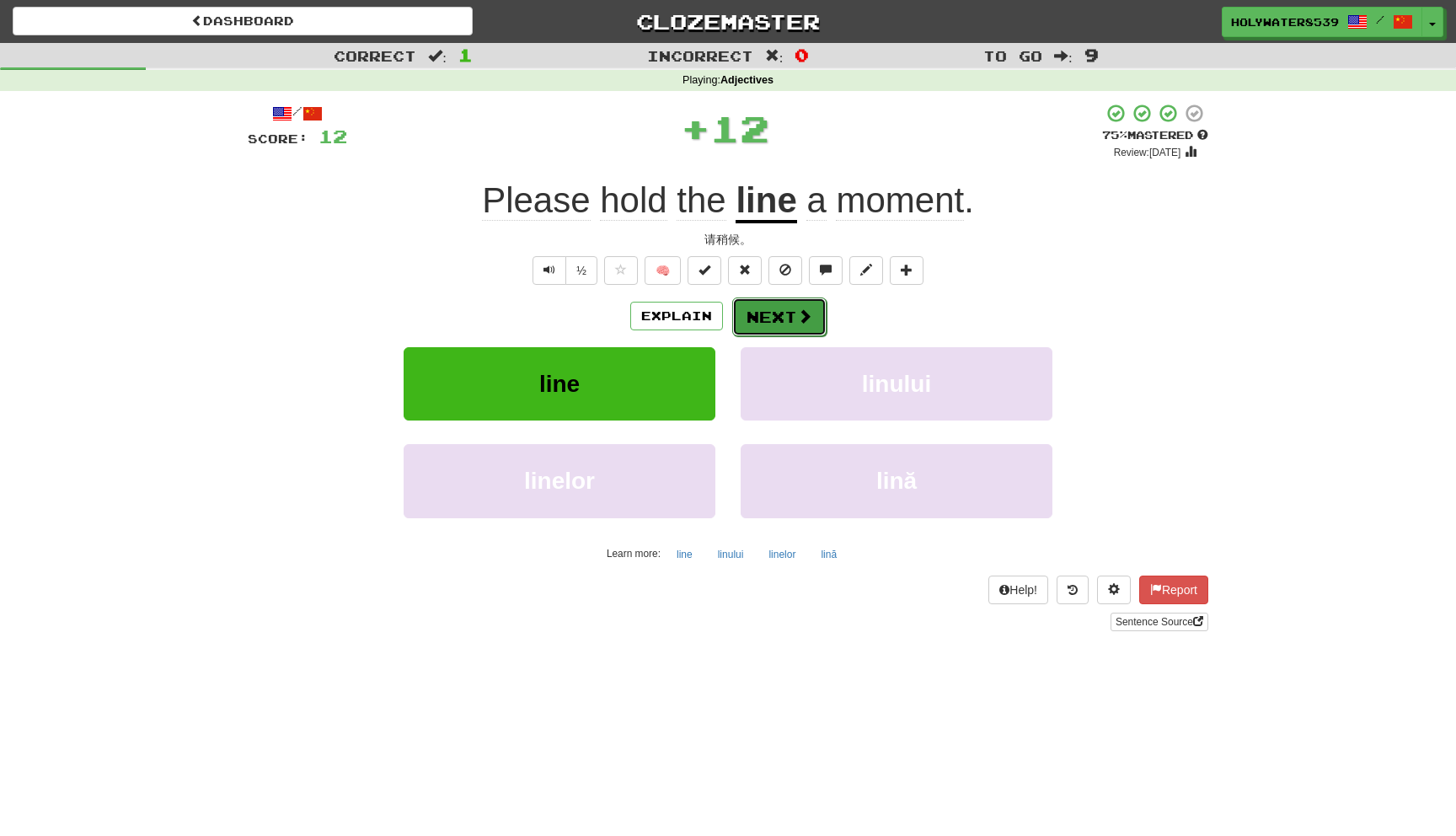
click at [777, 331] on button "Next" at bounding box center [779, 316] width 94 height 39
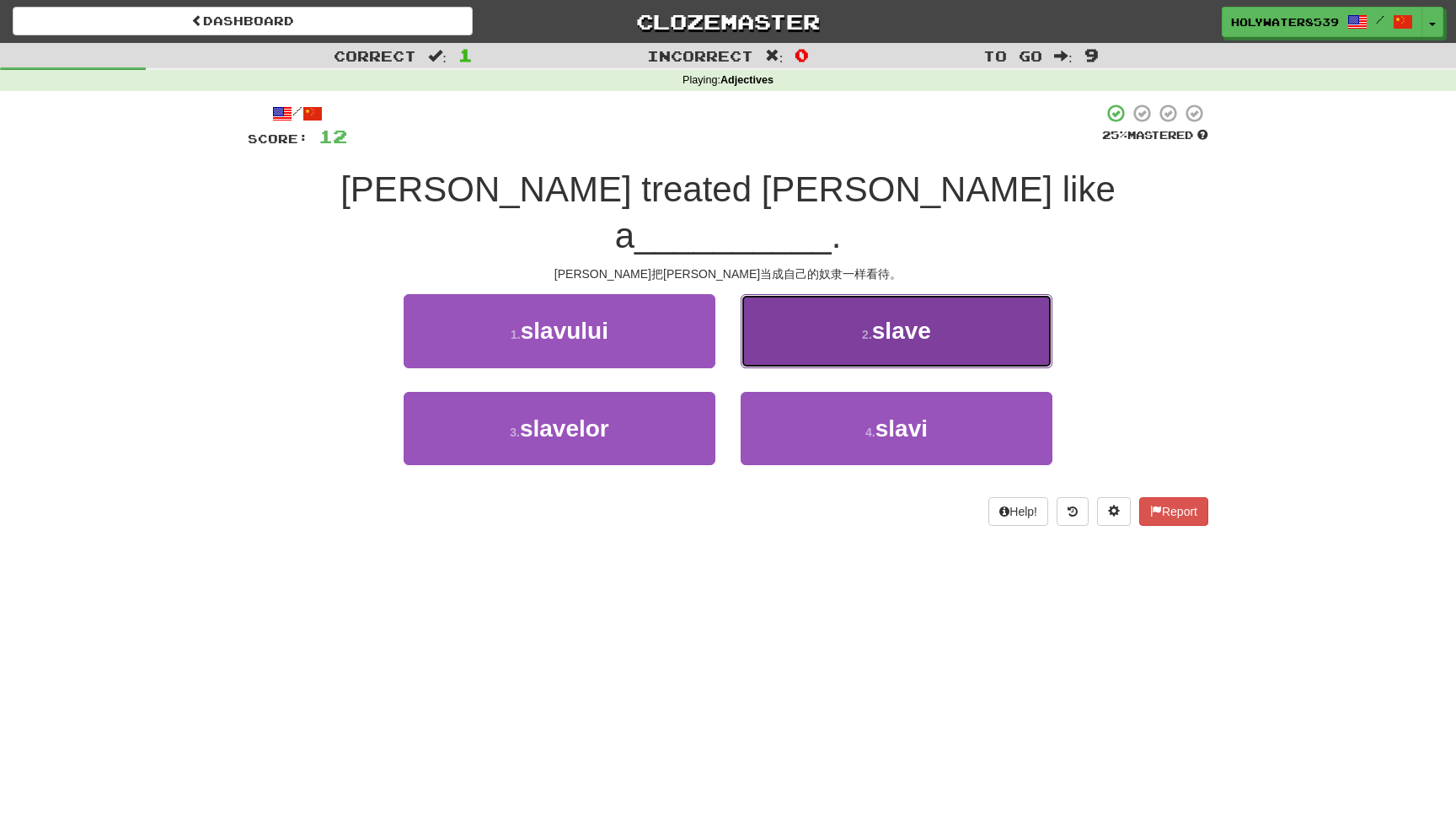
click at [899, 318] on span "slave" at bounding box center [901, 331] width 59 height 26
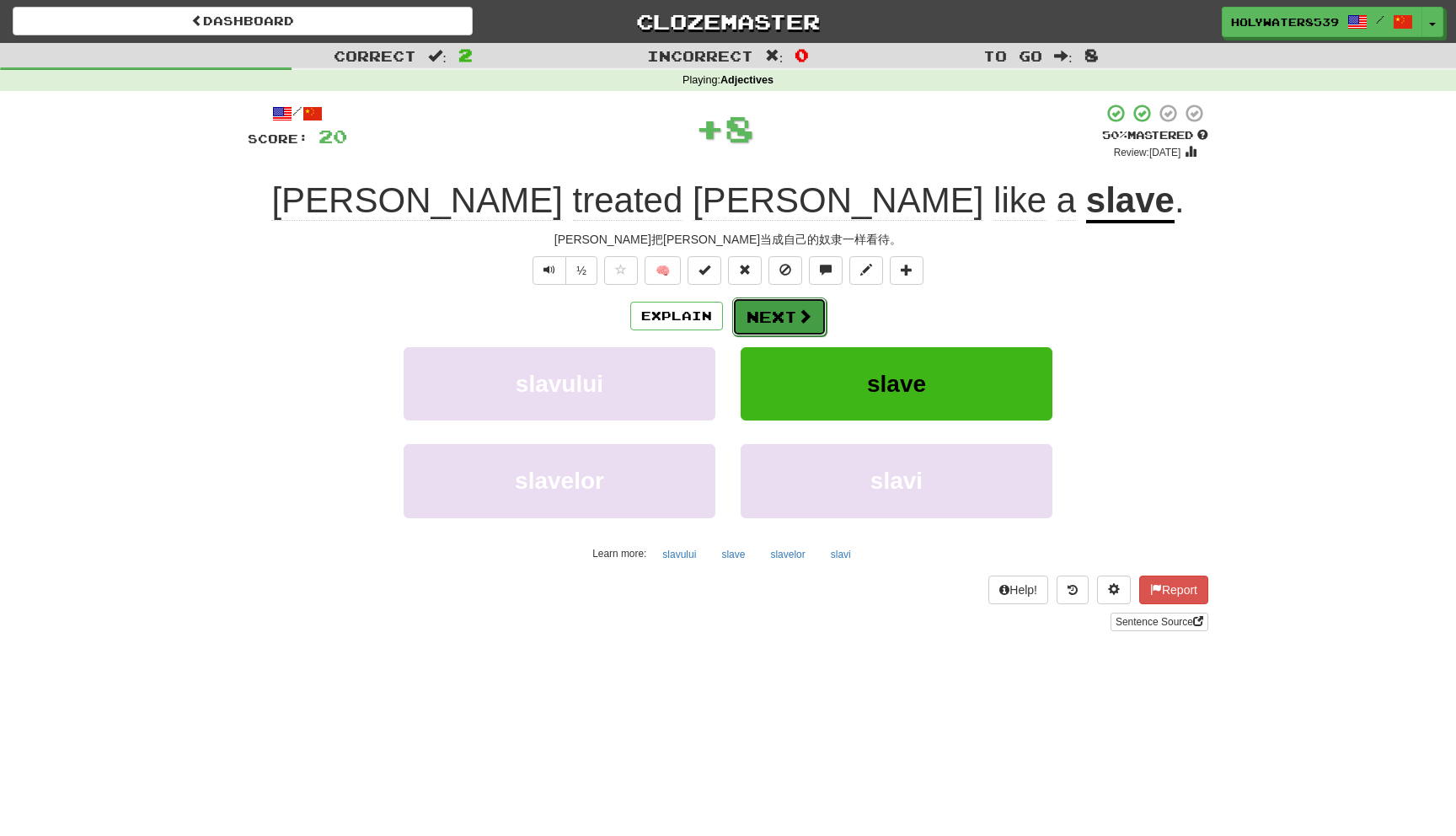
click at [805, 314] on span at bounding box center [804, 315] width 15 height 15
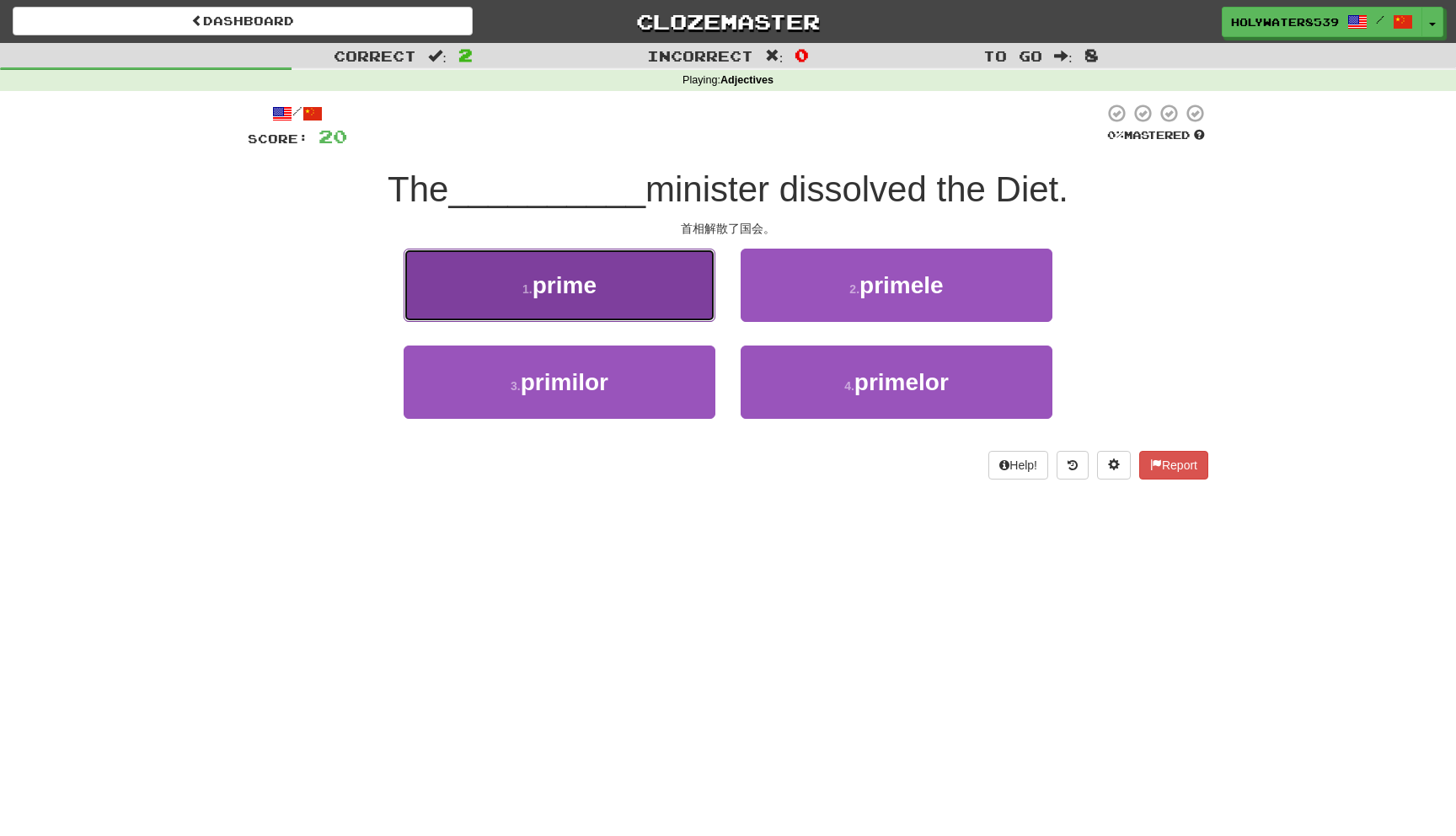
click at [684, 302] on button "1 . prime" at bounding box center [559, 285] width 312 height 73
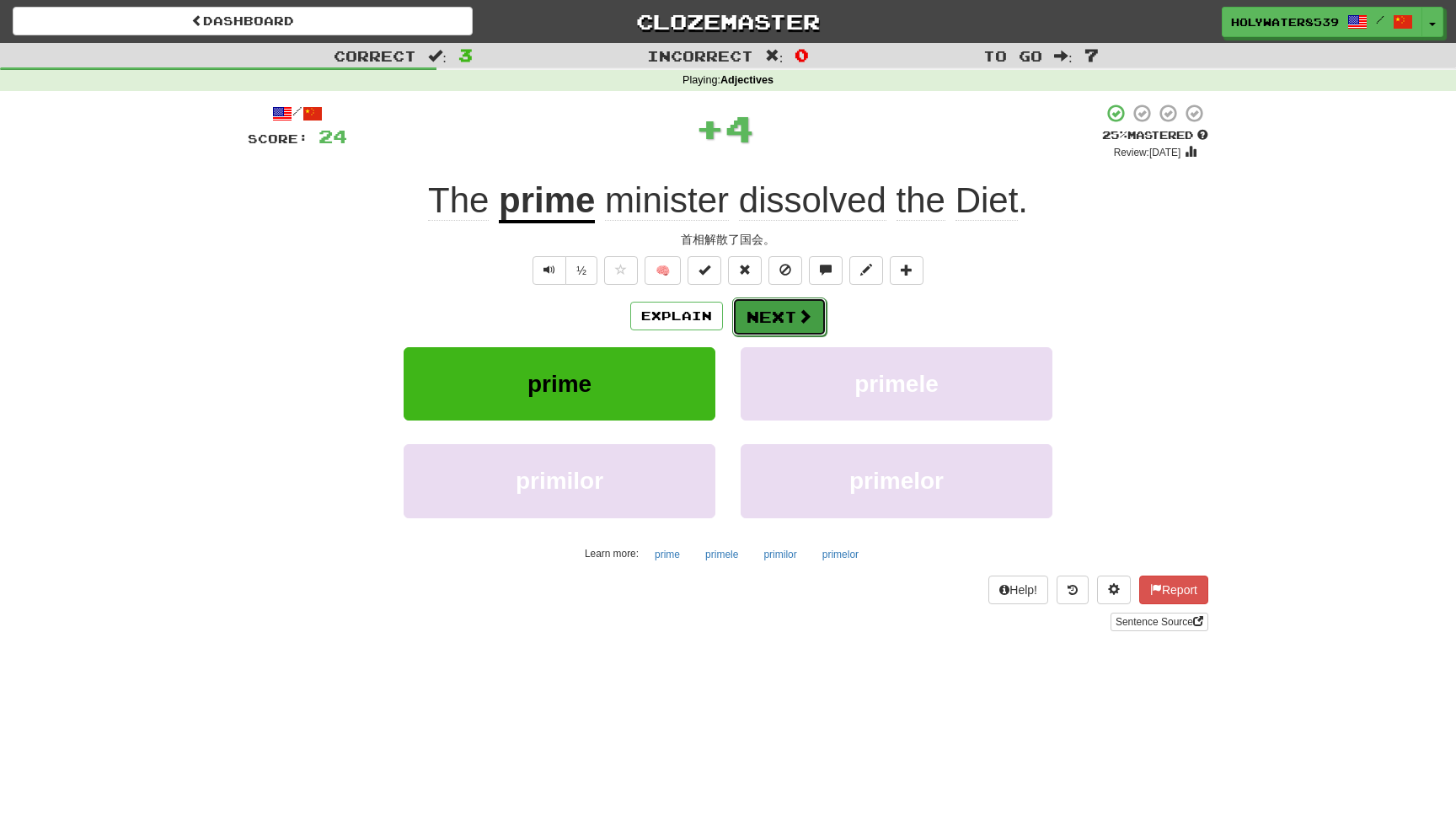
click at [779, 319] on button "Next" at bounding box center [779, 316] width 94 height 39
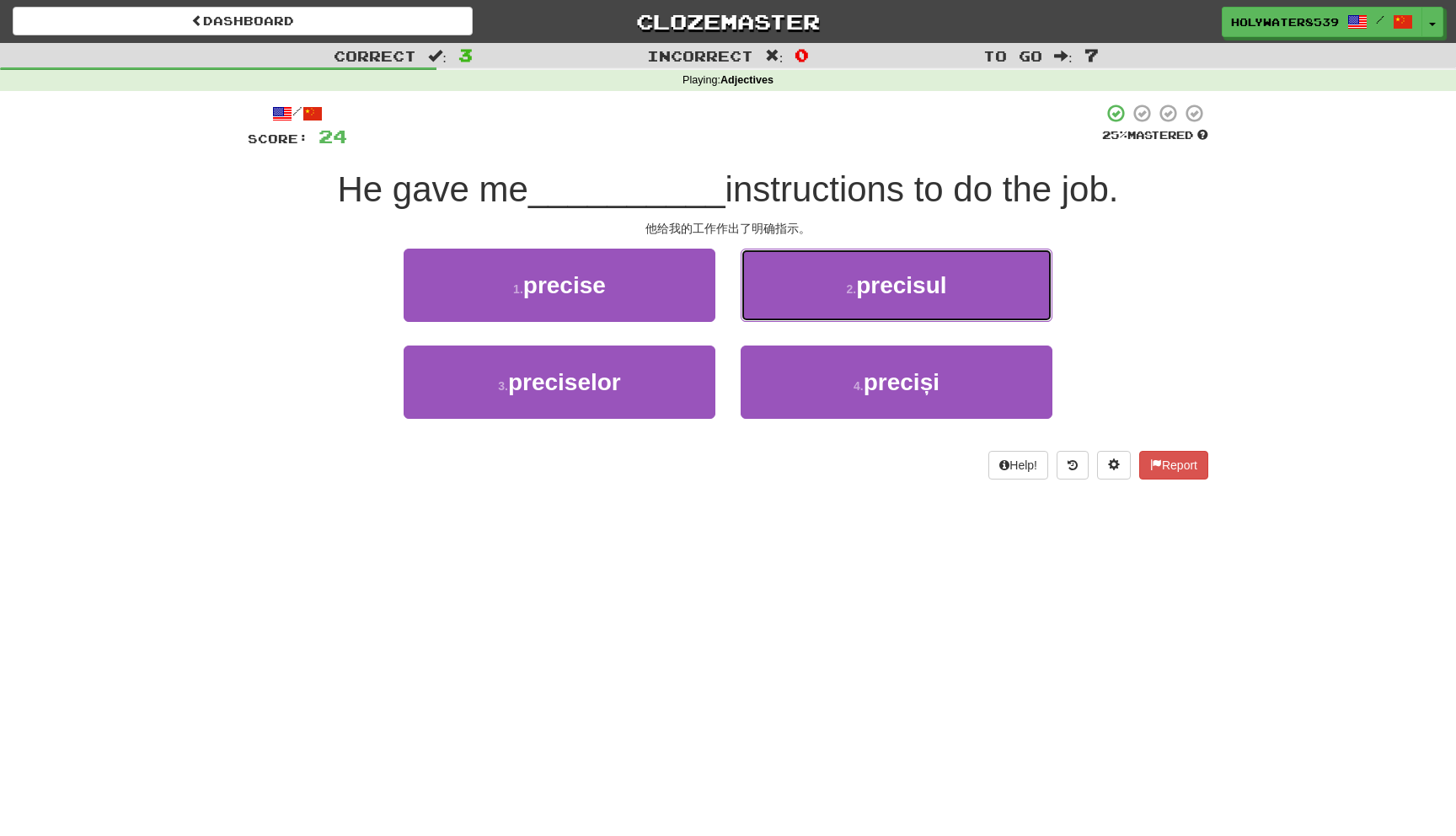
click at [779, 319] on button "2 . precisul" at bounding box center [896, 285] width 312 height 73
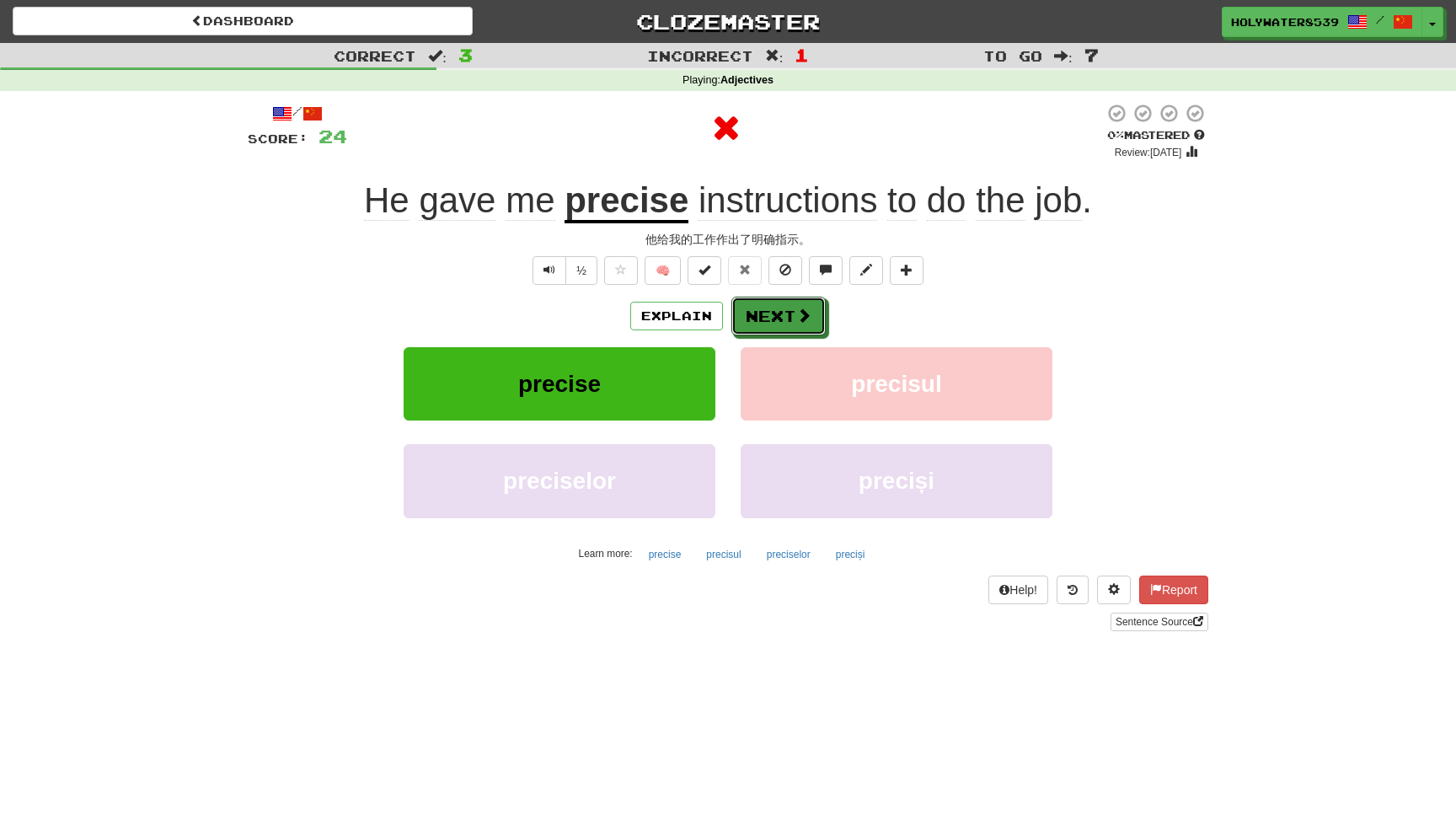
click at [779, 316] on button "Next" at bounding box center [778, 315] width 94 height 39
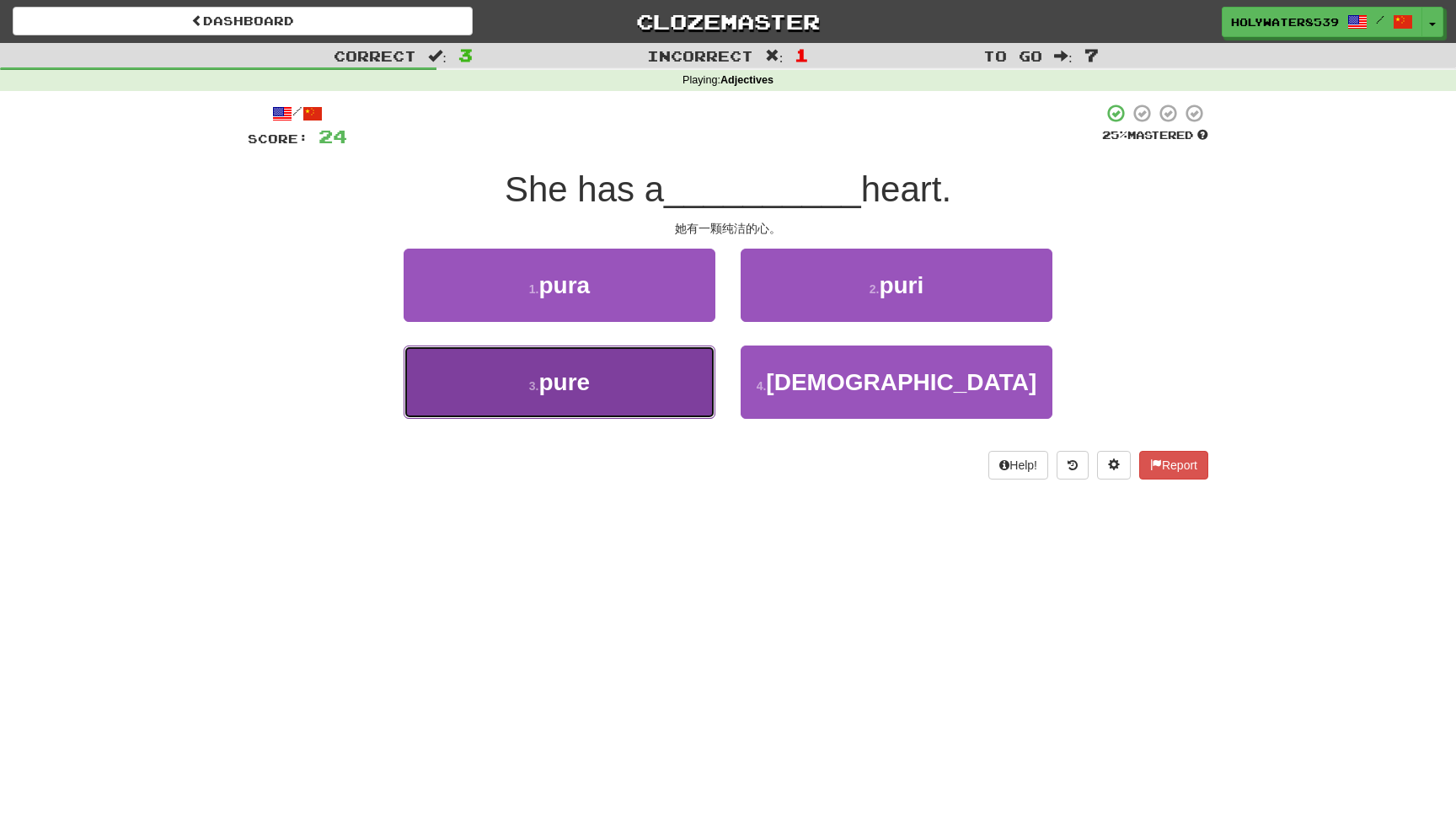
click at [640, 376] on button "3 . pure" at bounding box center [559, 382] width 312 height 73
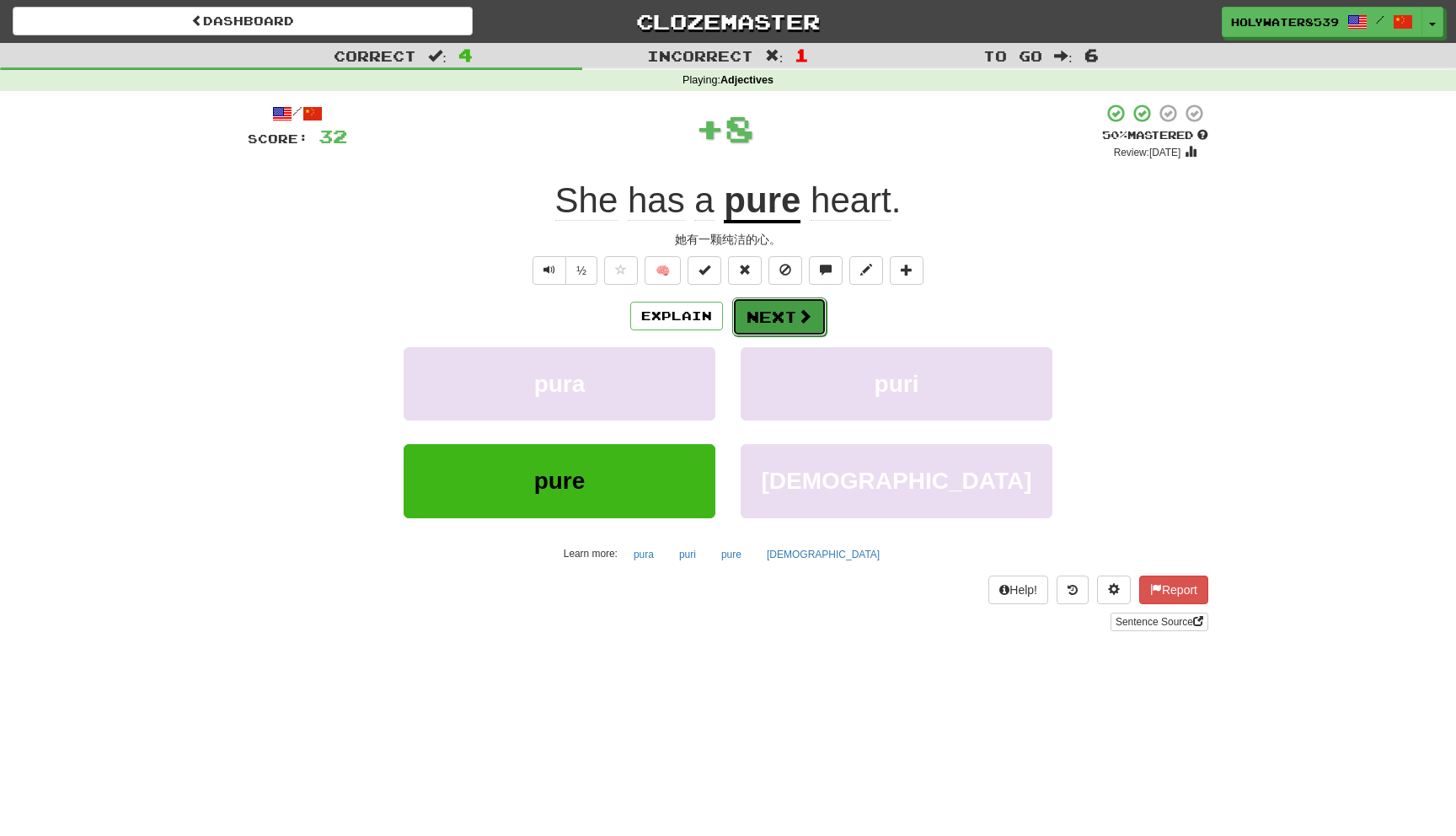
click at [754, 320] on button "Next" at bounding box center [779, 316] width 94 height 39
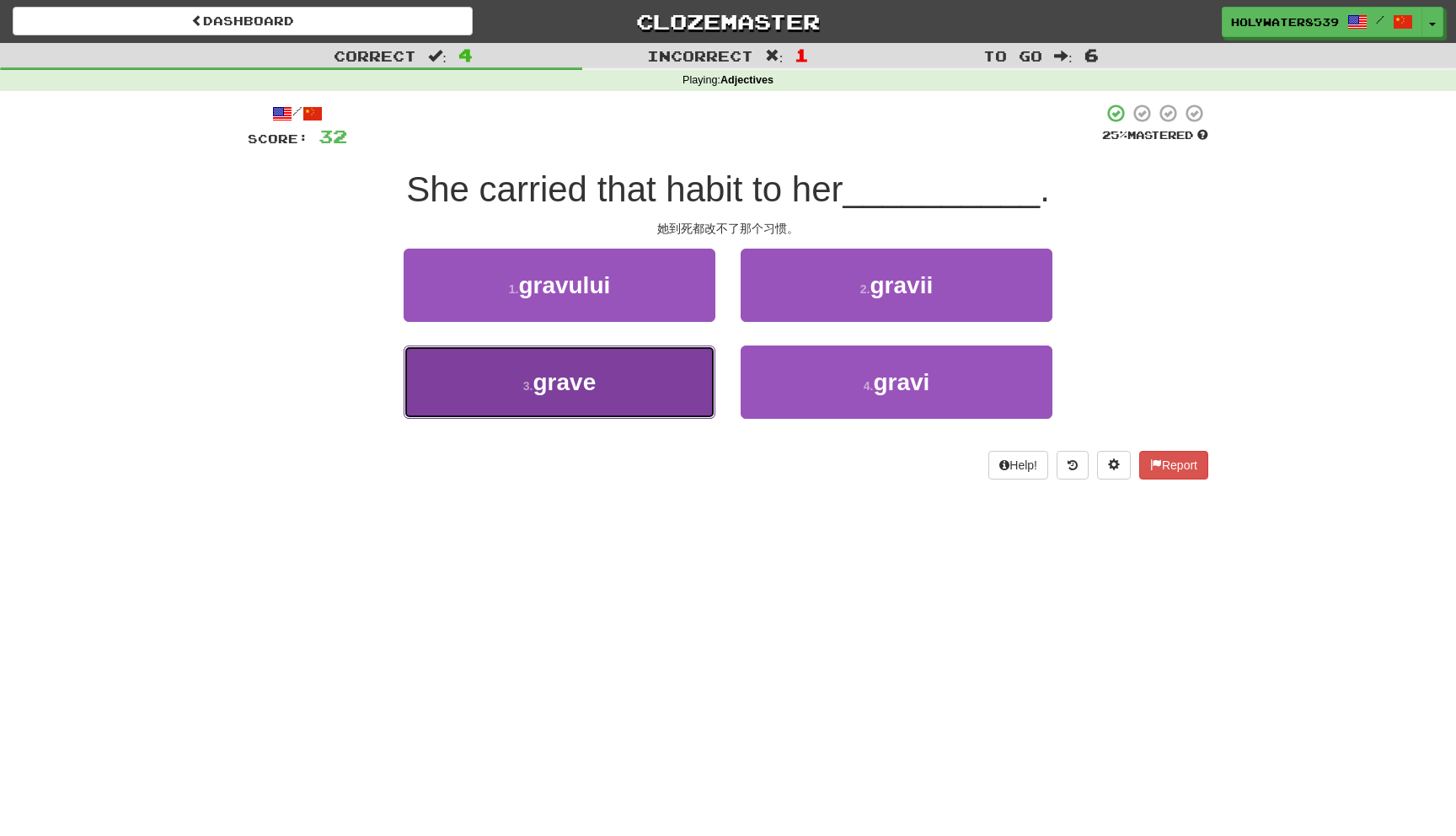
click at [666, 365] on button "3 . grave" at bounding box center [559, 382] width 312 height 73
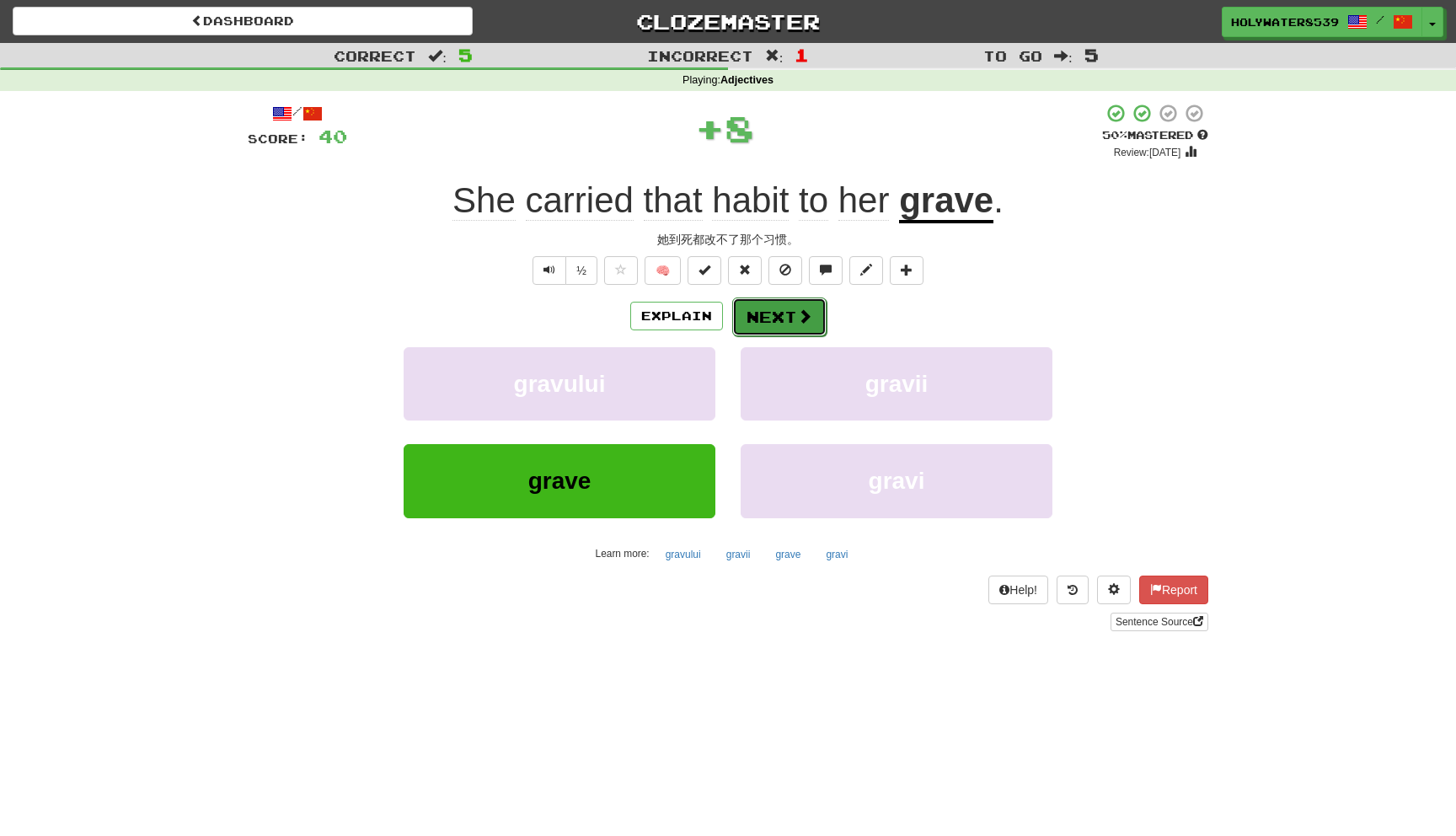
click at [780, 314] on button "Next" at bounding box center [779, 316] width 94 height 39
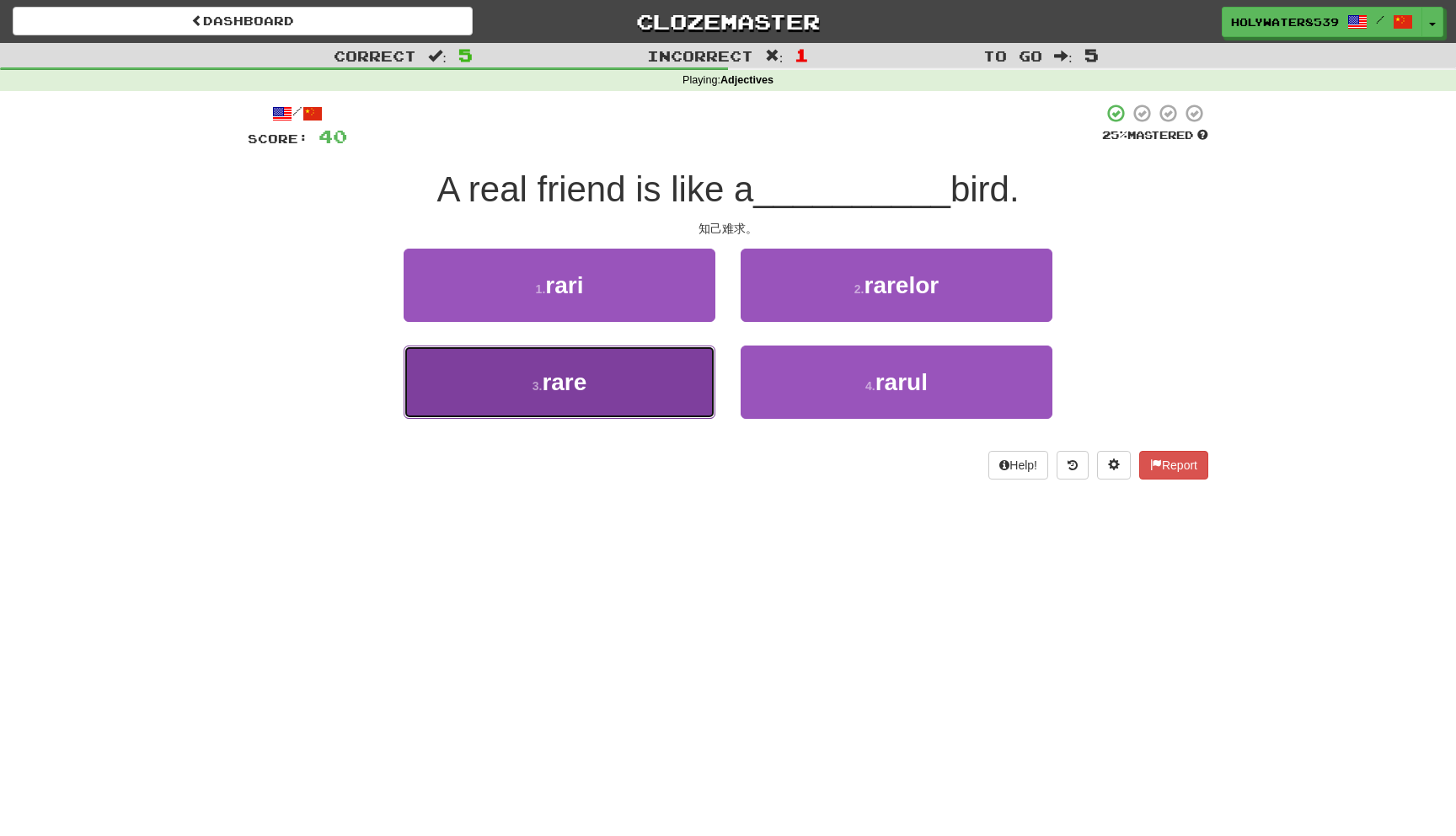
click at [679, 375] on button "3 . rare" at bounding box center [559, 382] width 312 height 73
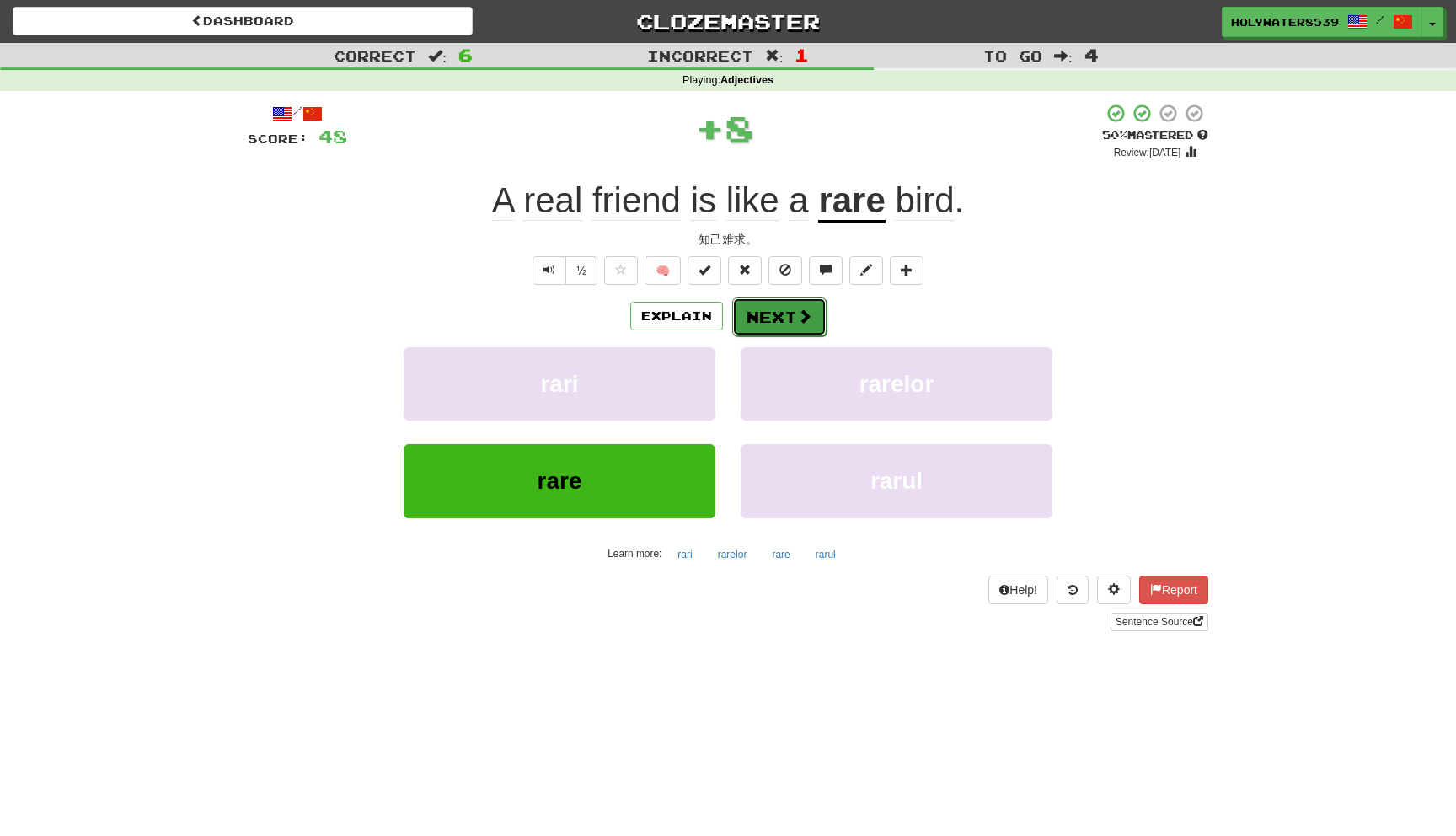
click at [803, 324] on span at bounding box center [804, 315] width 15 height 15
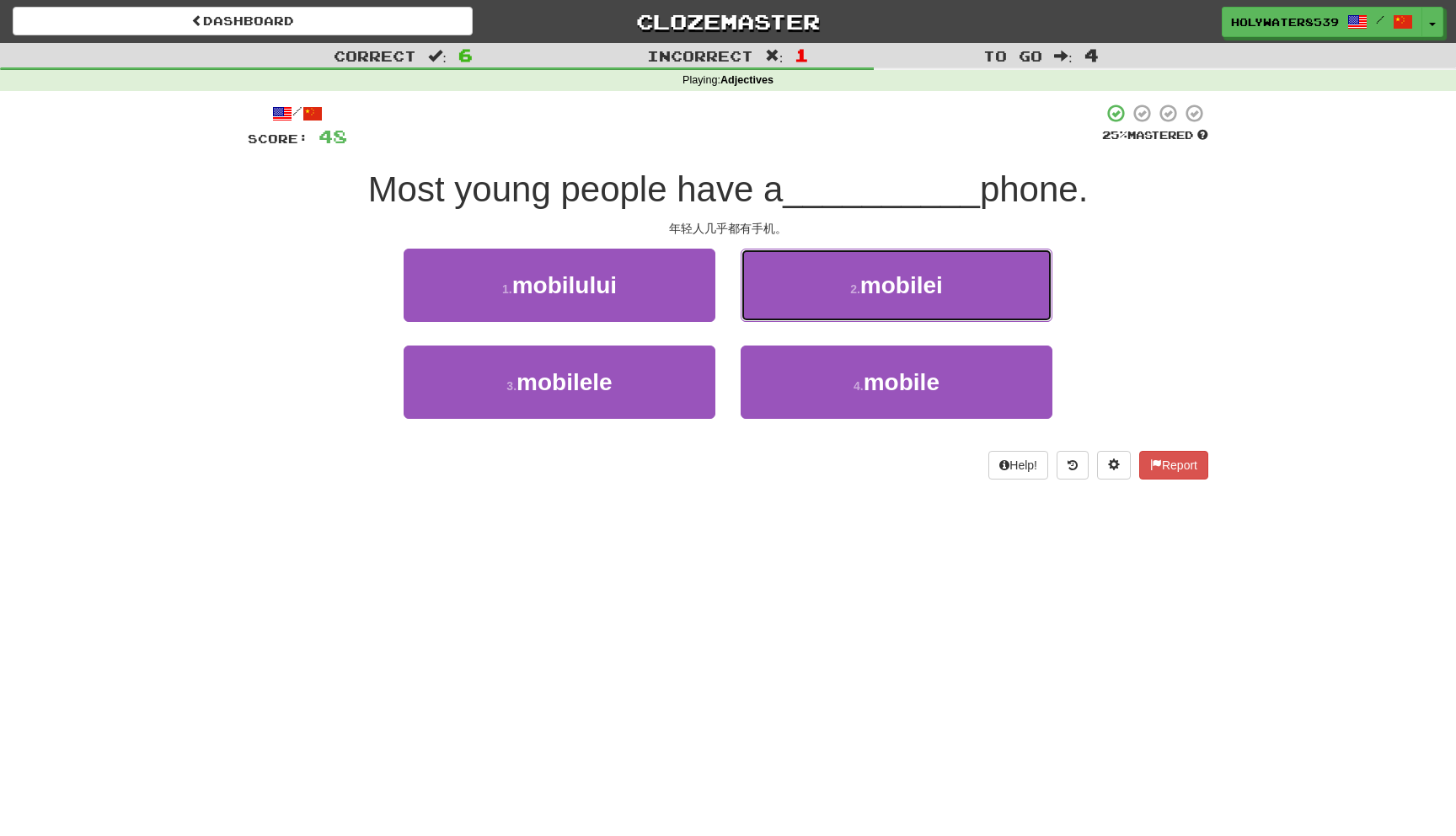
drag, startPoint x: 920, startPoint y: 262, endPoint x: 884, endPoint y: 295, distance: 48.8
click at [919, 262] on button "2 . mobilei" at bounding box center [896, 285] width 312 height 73
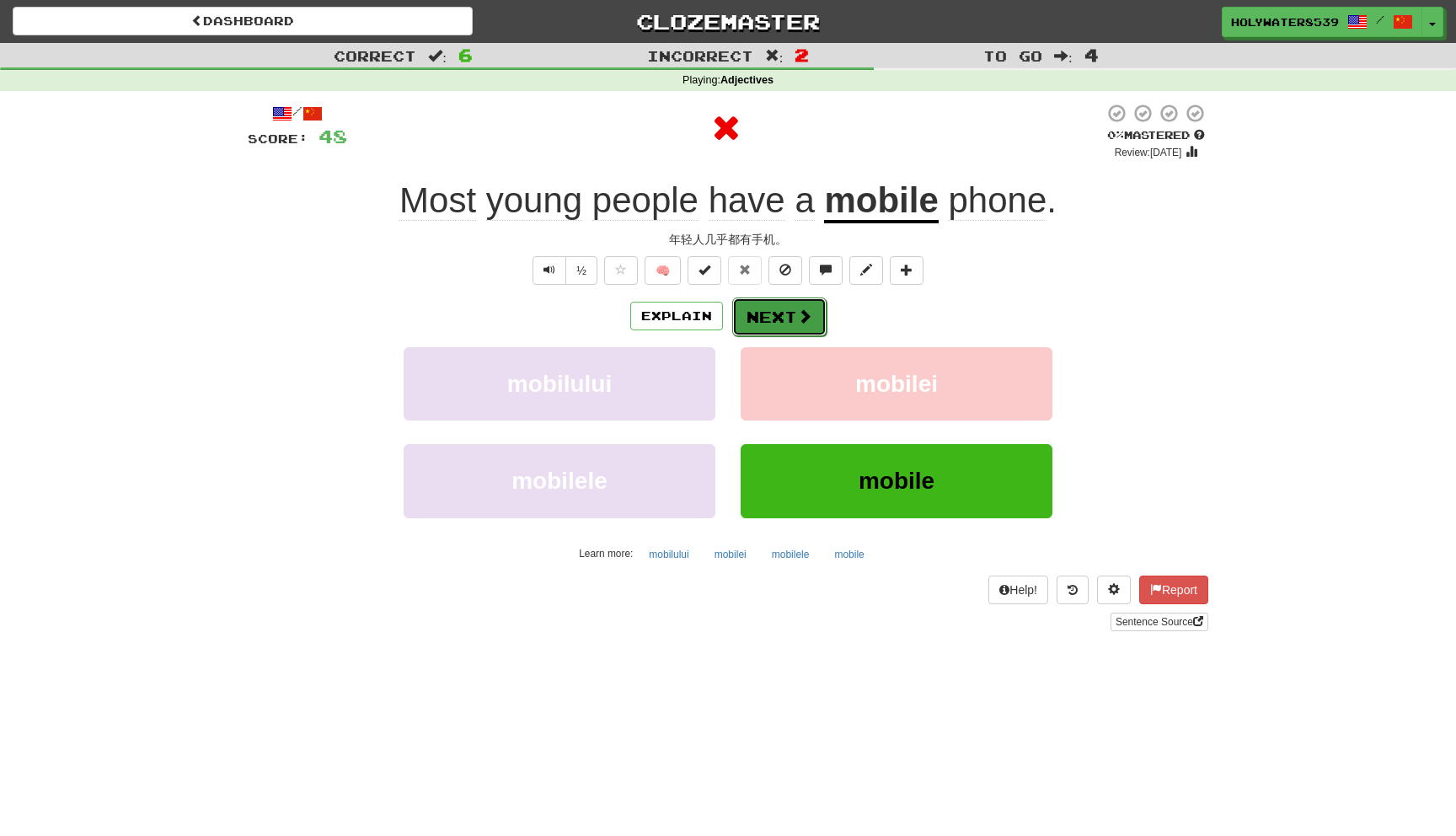
click at [798, 325] on button "Next" at bounding box center [779, 316] width 94 height 39
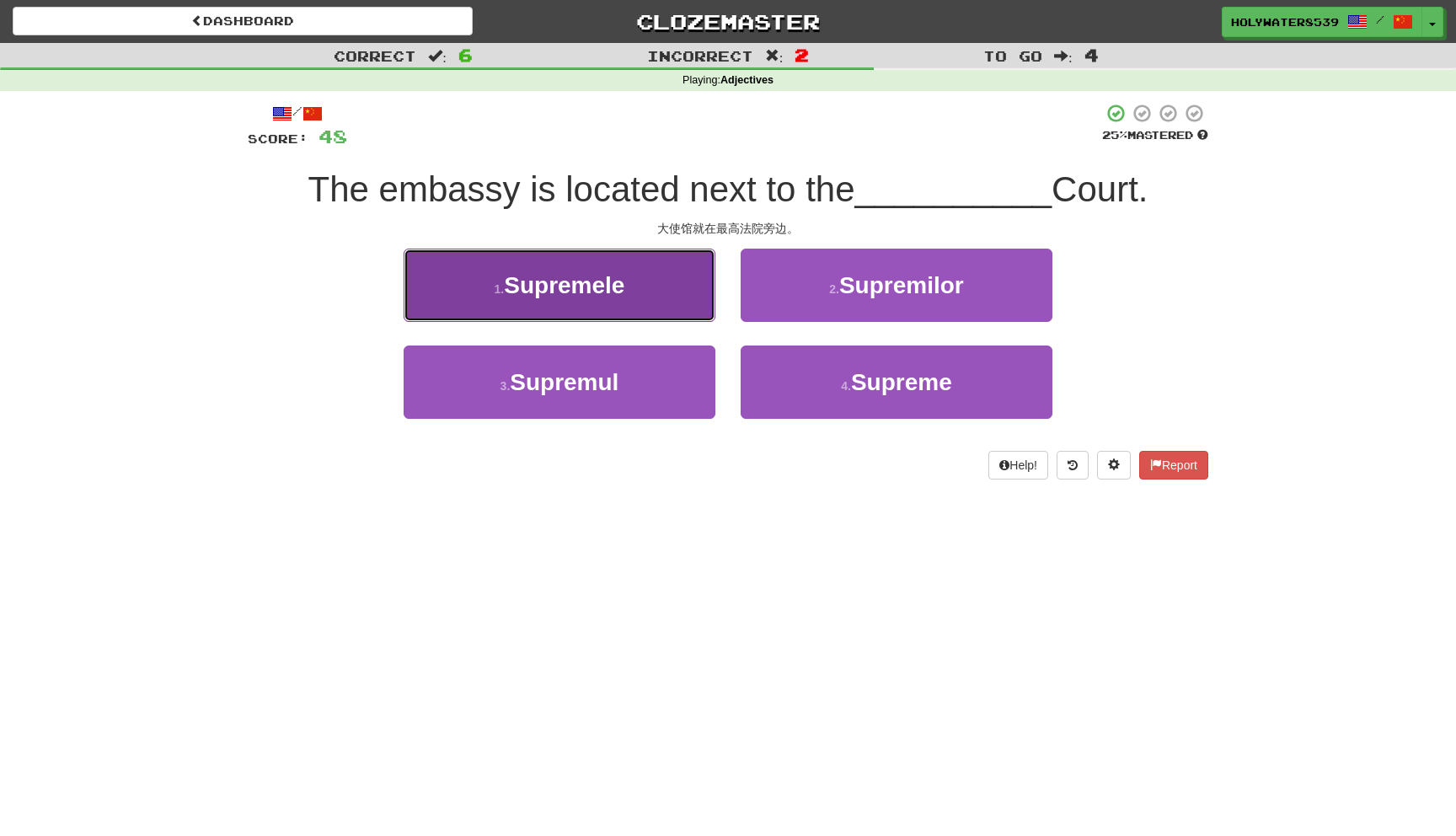
click at [632, 297] on button "1 . Supremele" at bounding box center [559, 285] width 312 height 73
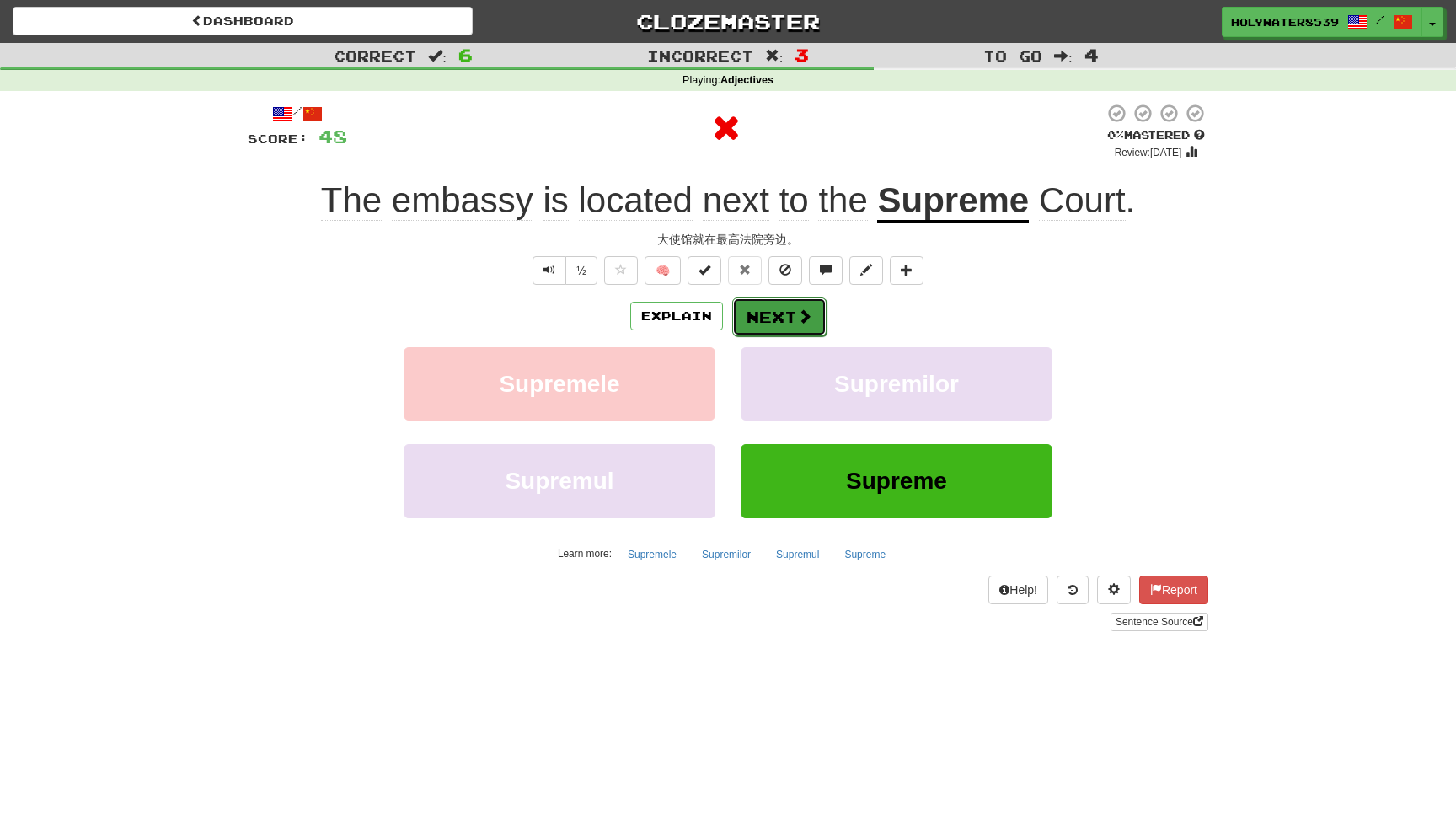
click at [779, 318] on button "Next" at bounding box center [779, 316] width 94 height 39
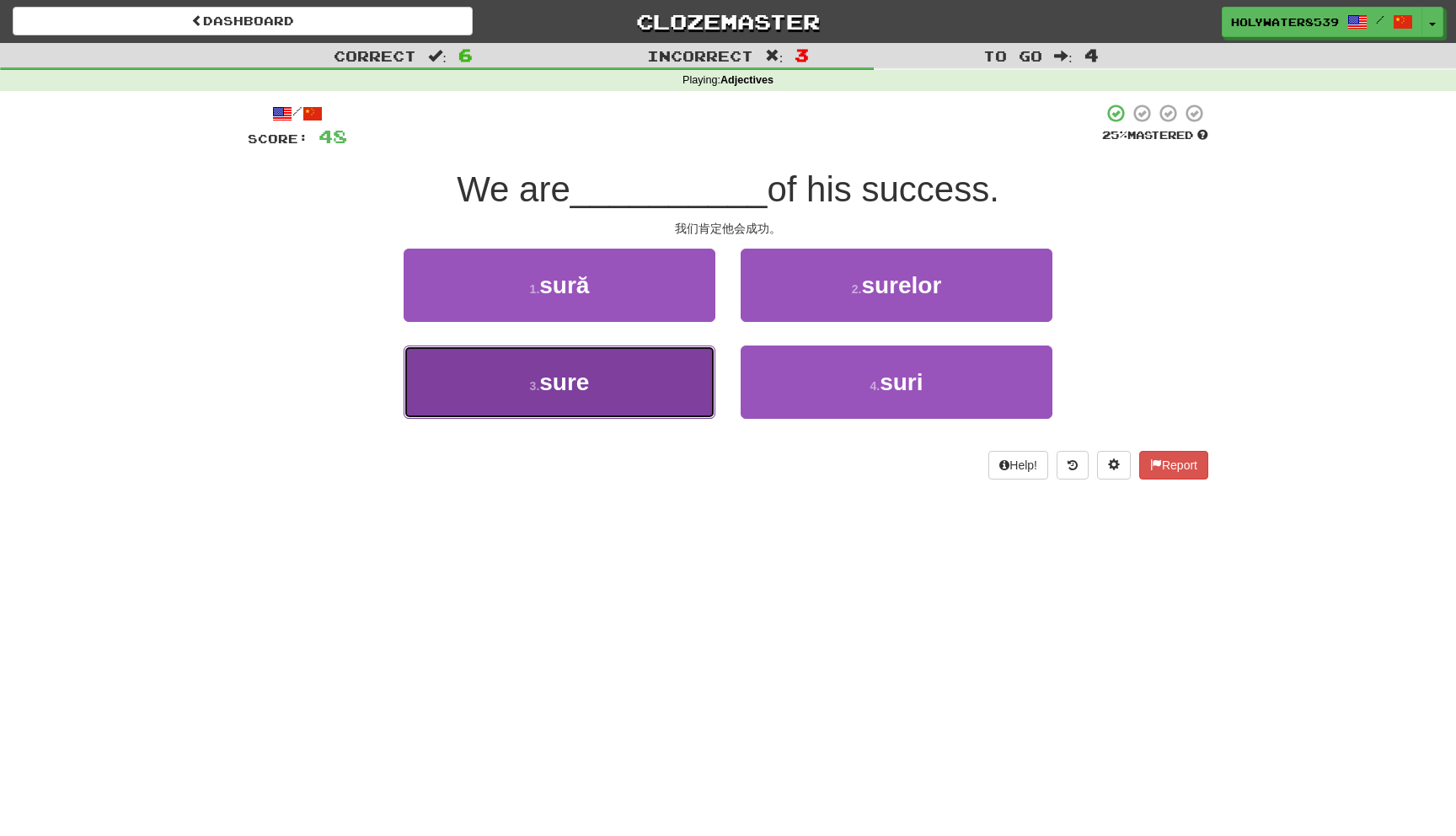
click at [663, 390] on button "3 . sure" at bounding box center [559, 382] width 312 height 73
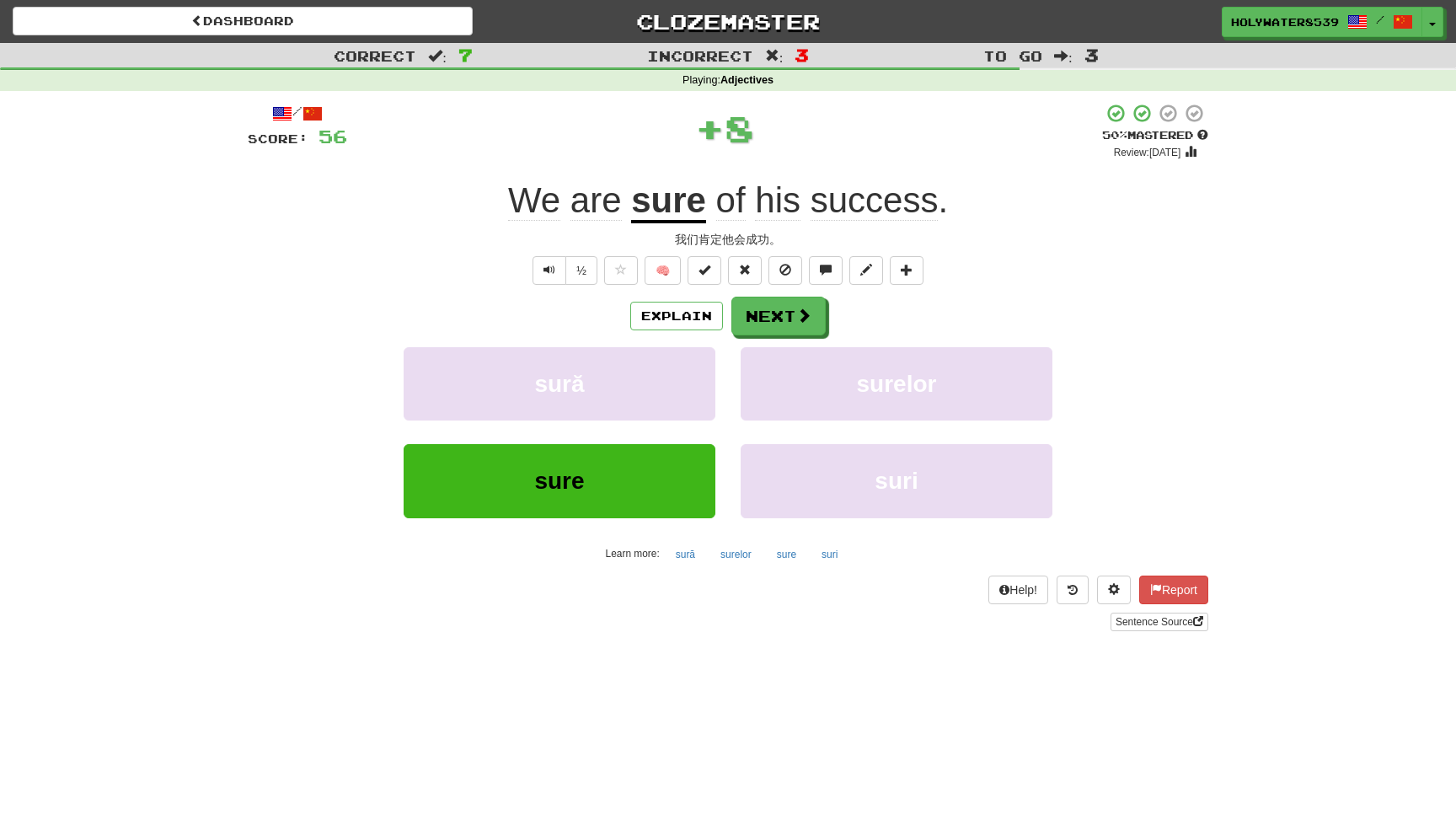
click at [826, 324] on div "Explain Next" at bounding box center [728, 315] width 961 height 39
click at [810, 313] on span at bounding box center [804, 315] width 15 height 15
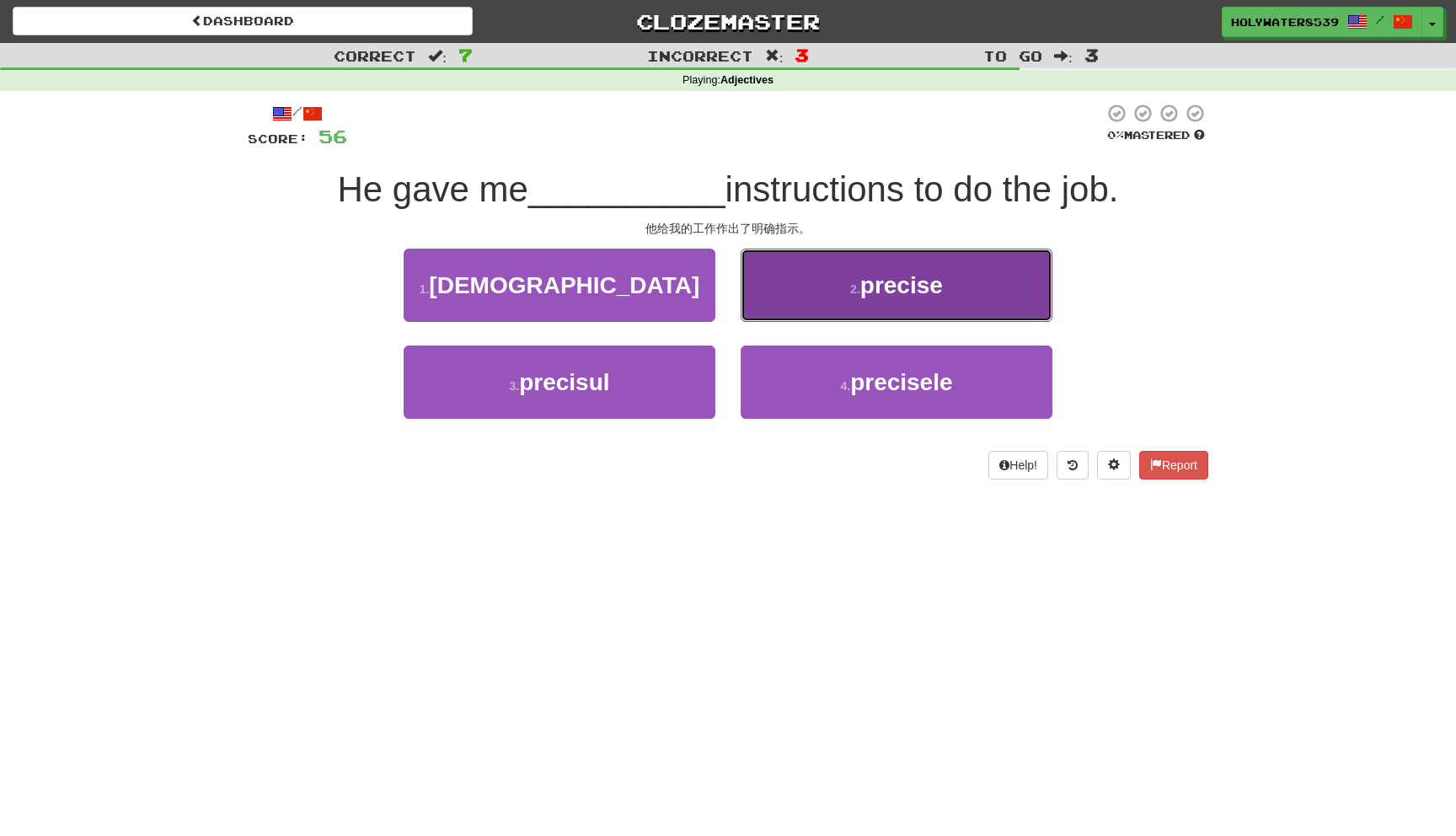
click at [928, 281] on span "precise" at bounding box center [900, 285] width 82 height 26
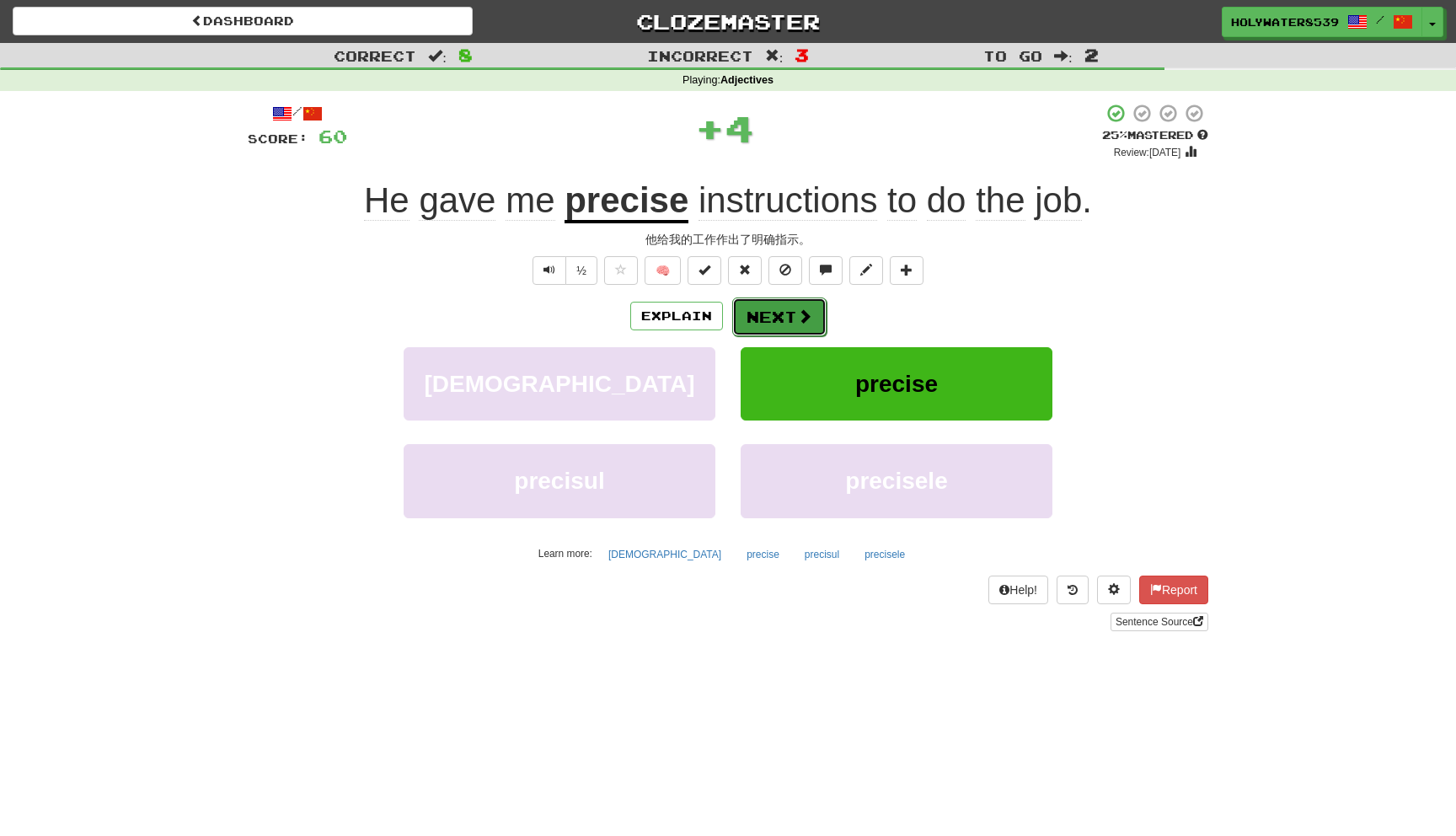
click at [804, 316] on span at bounding box center [804, 315] width 15 height 15
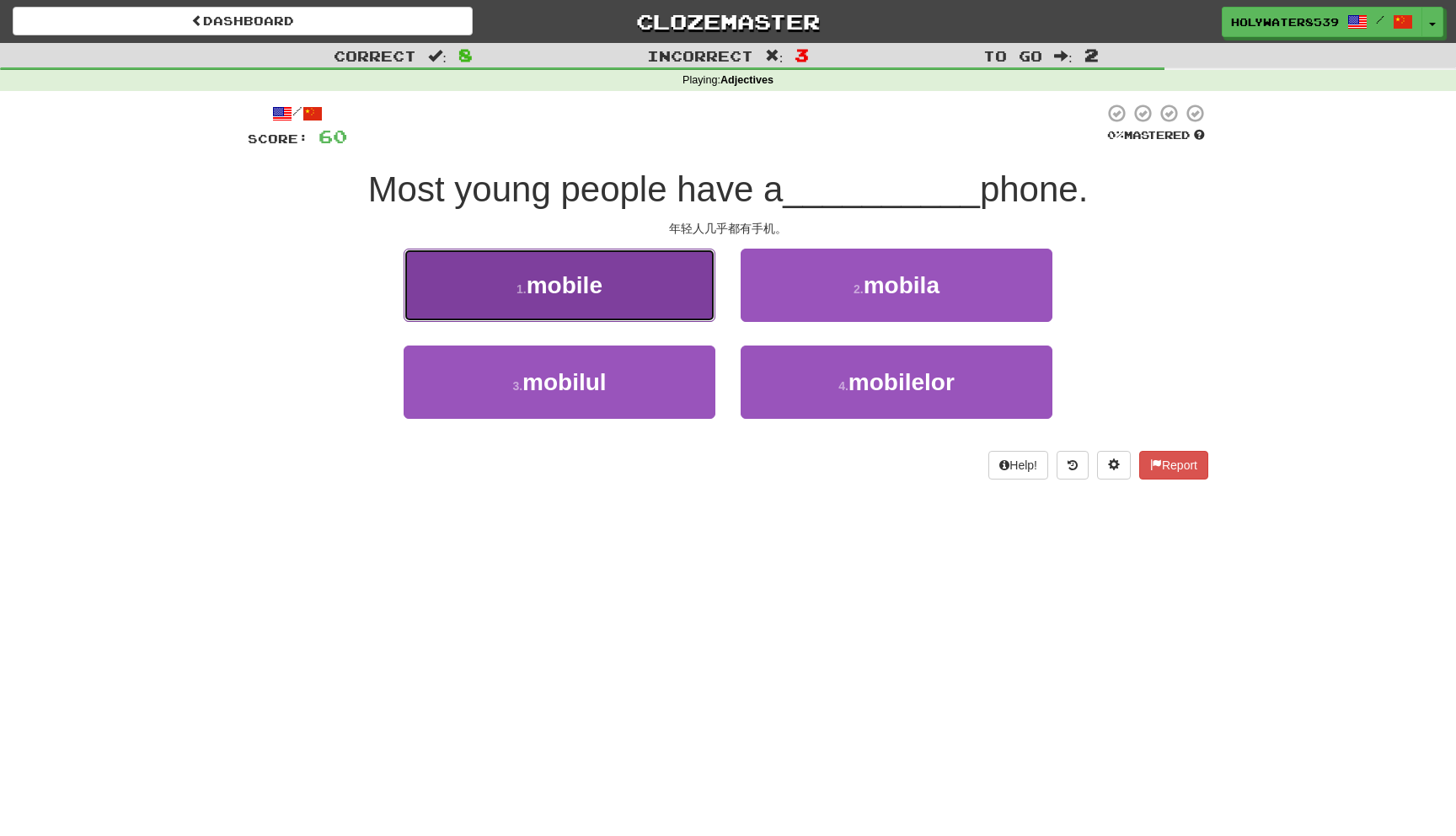
click at [651, 259] on button "1 . mobile" at bounding box center [559, 285] width 312 height 73
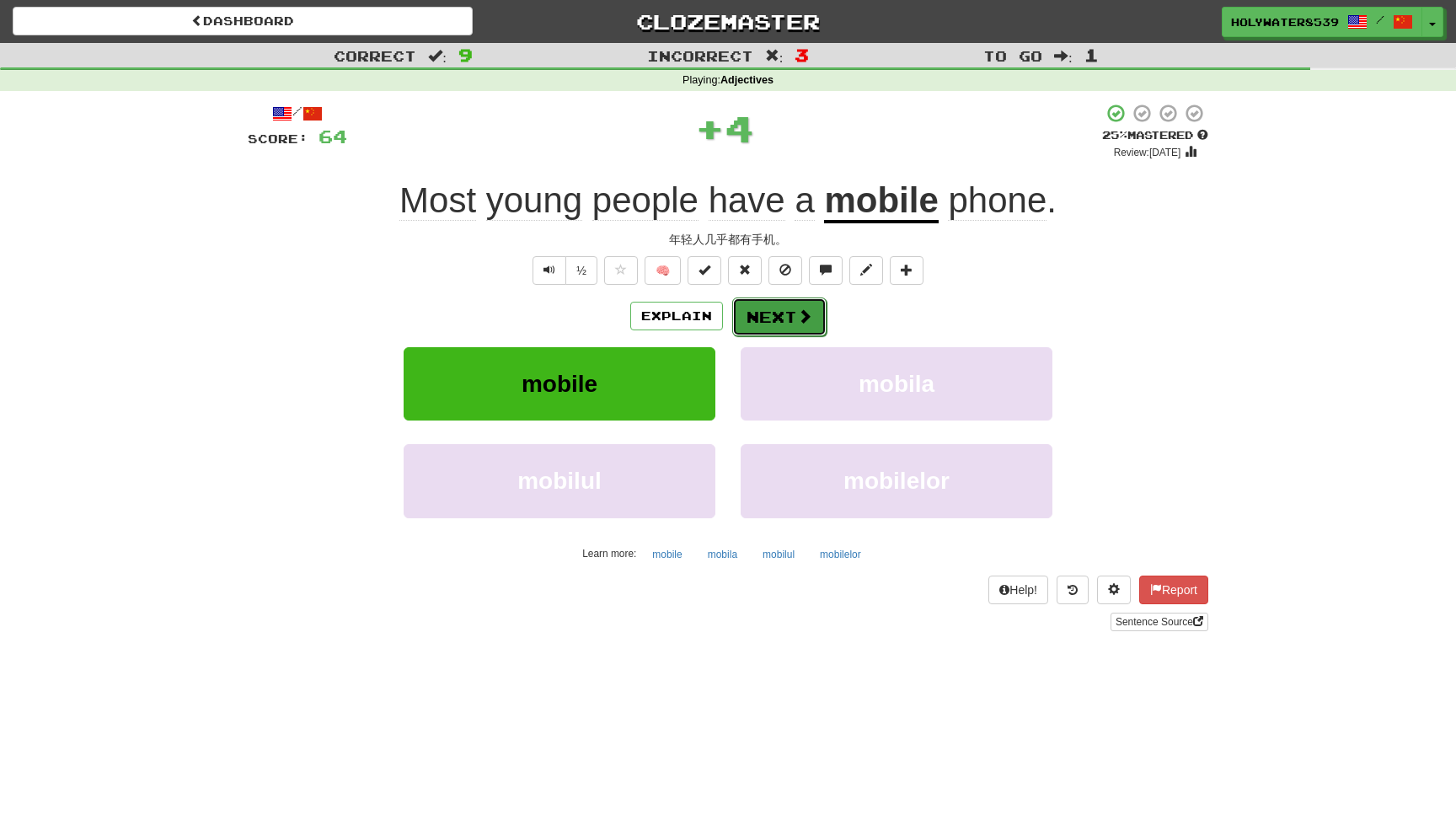
click at [792, 311] on button "Next" at bounding box center [779, 316] width 94 height 39
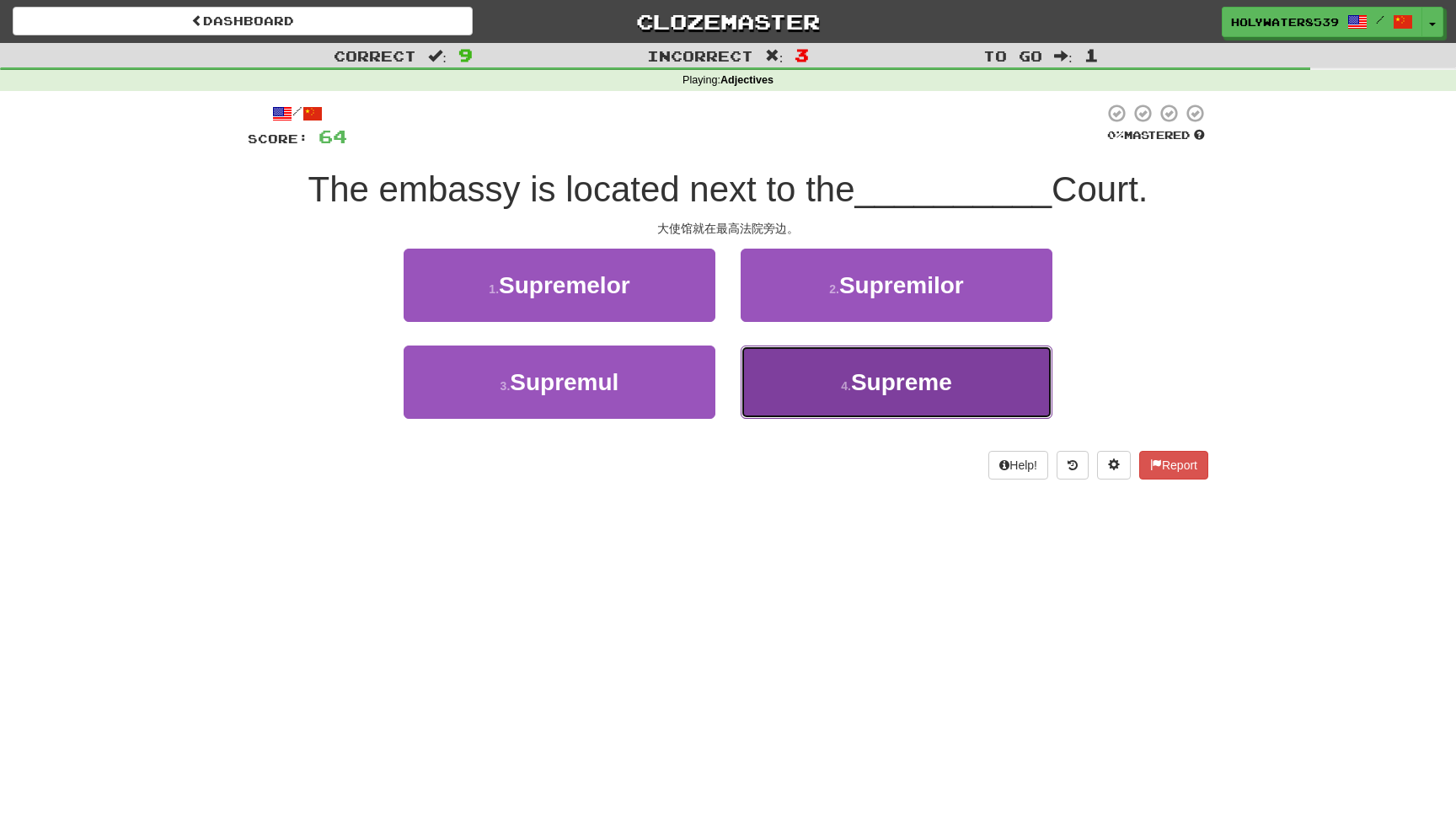
click at [832, 375] on button "4 . Supreme" at bounding box center [896, 382] width 312 height 73
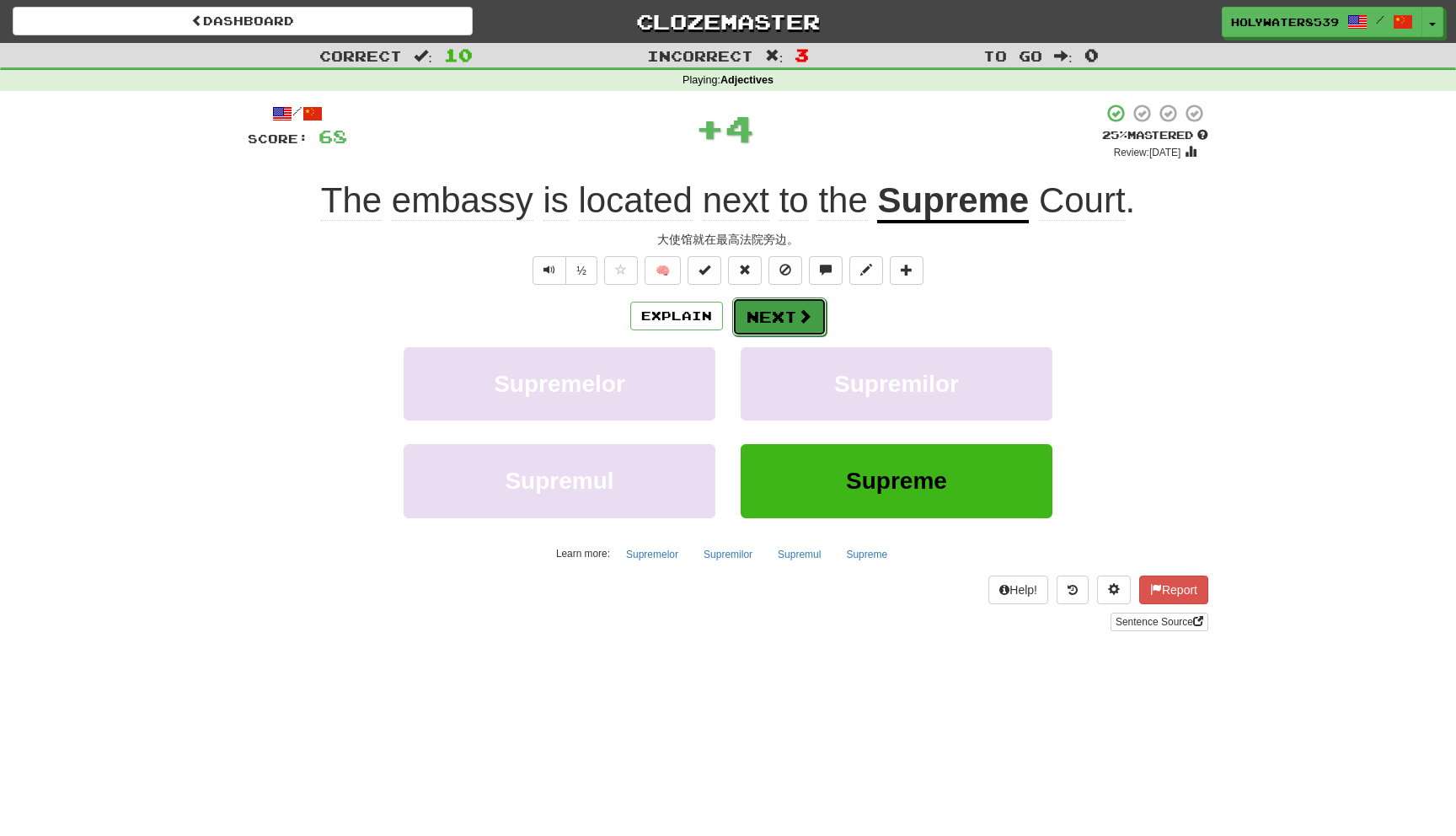
click at [785, 323] on button "Next" at bounding box center [779, 316] width 94 height 39
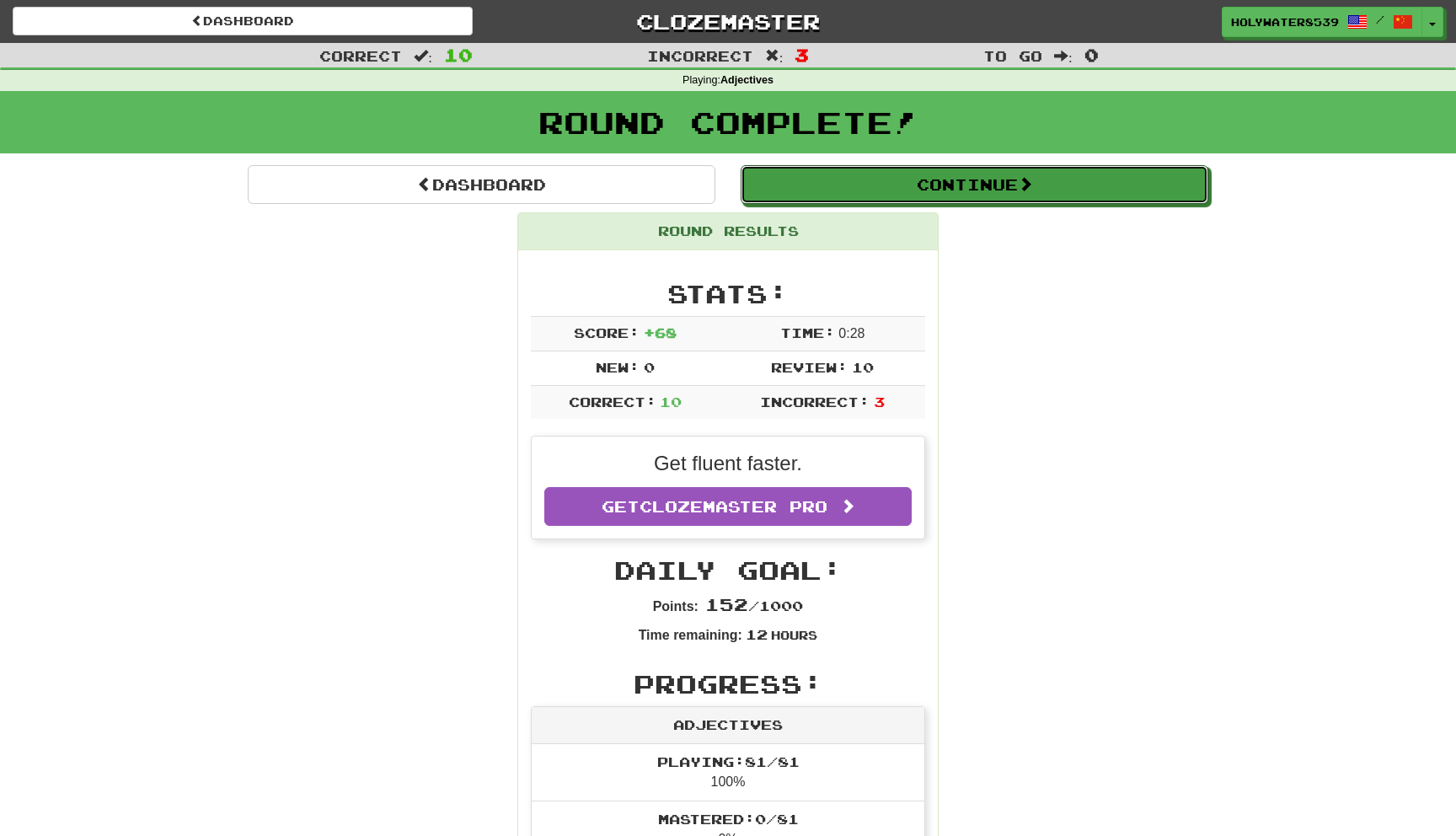
click at [962, 189] on button "Continue" at bounding box center [975, 184] width 468 height 39
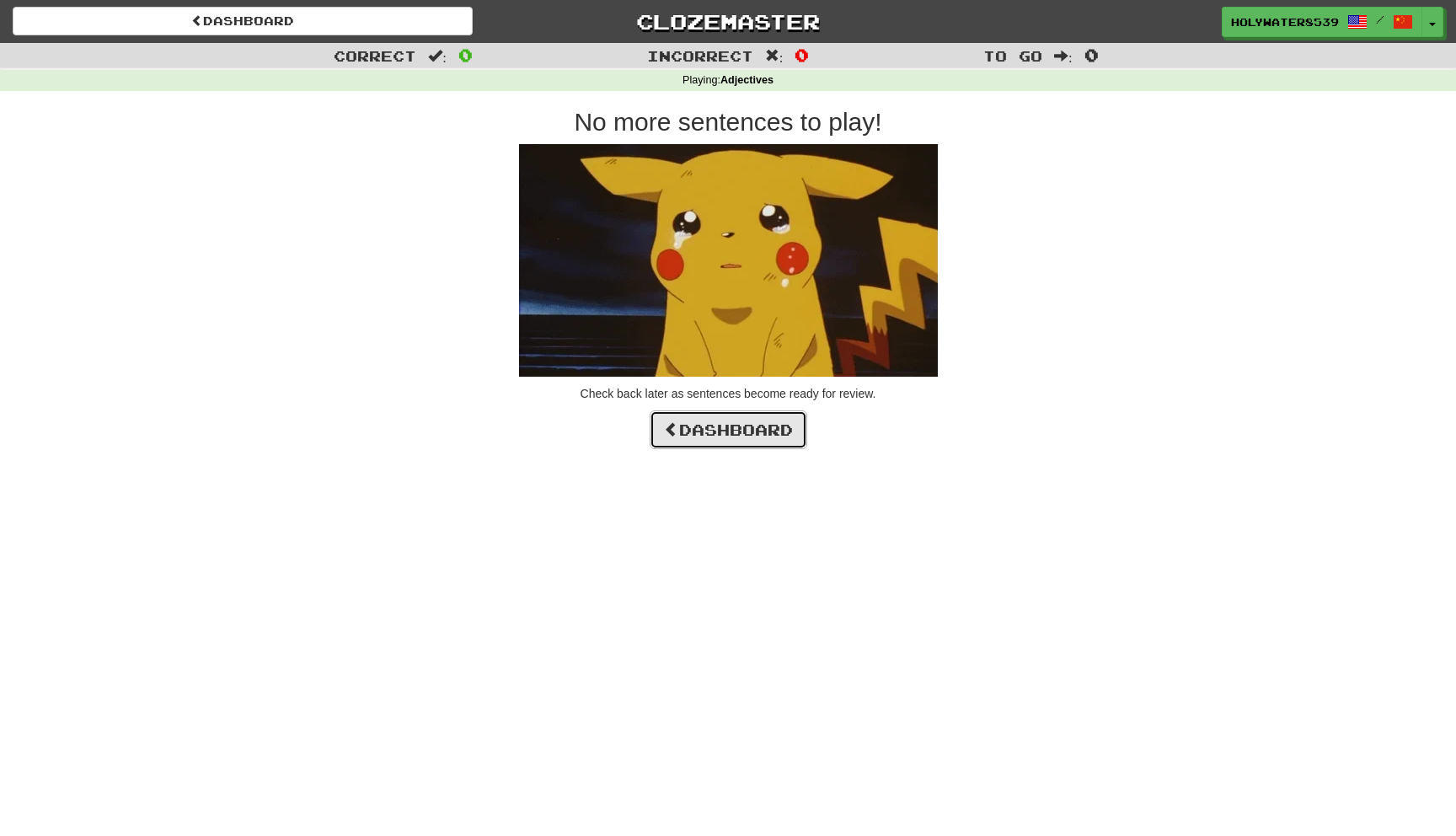
click at [767, 438] on link "Dashboard" at bounding box center [728, 429] width 157 height 39
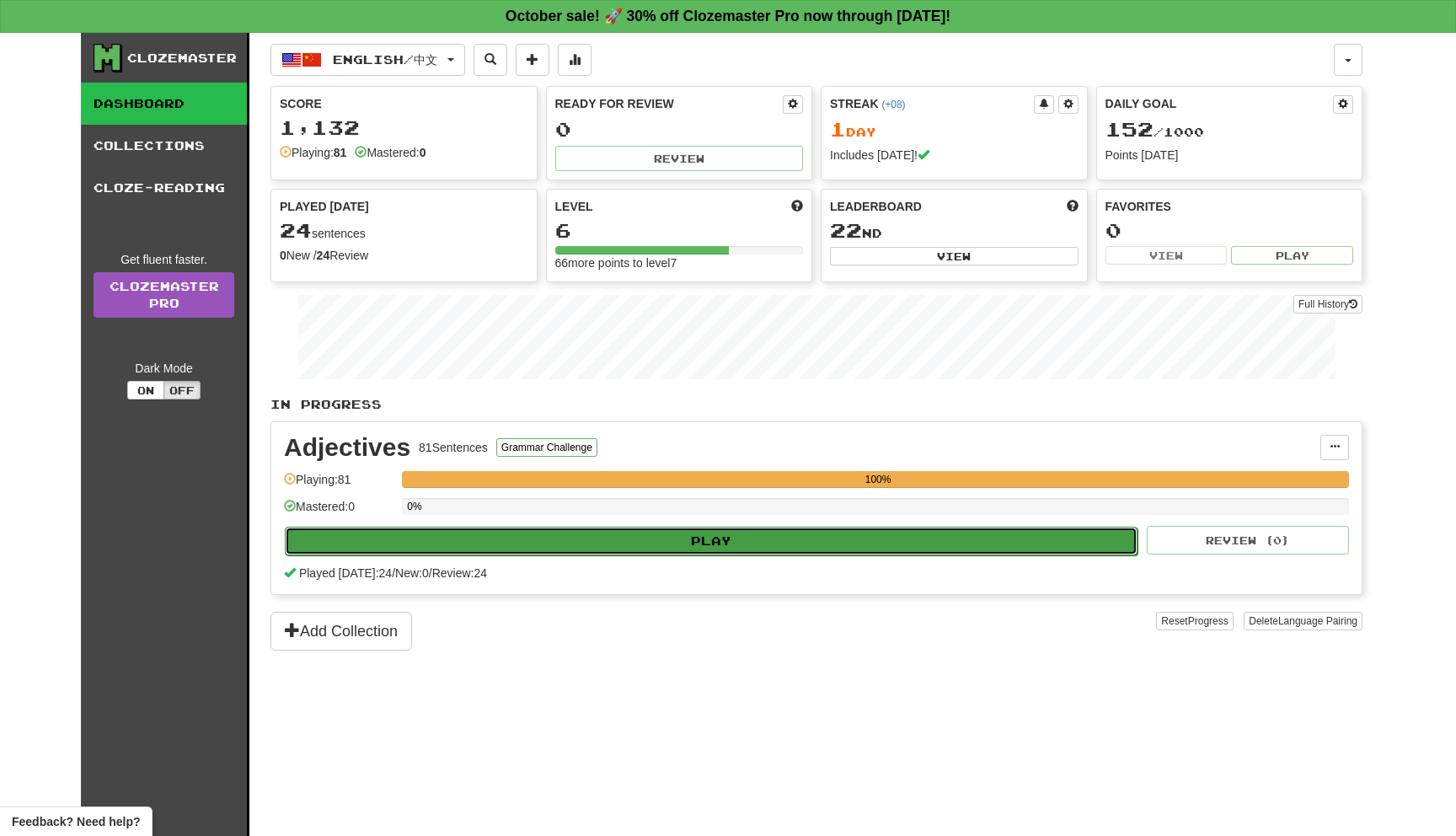
click at [961, 542] on button "Play" at bounding box center [710, 541] width 853 height 29
select select "**"
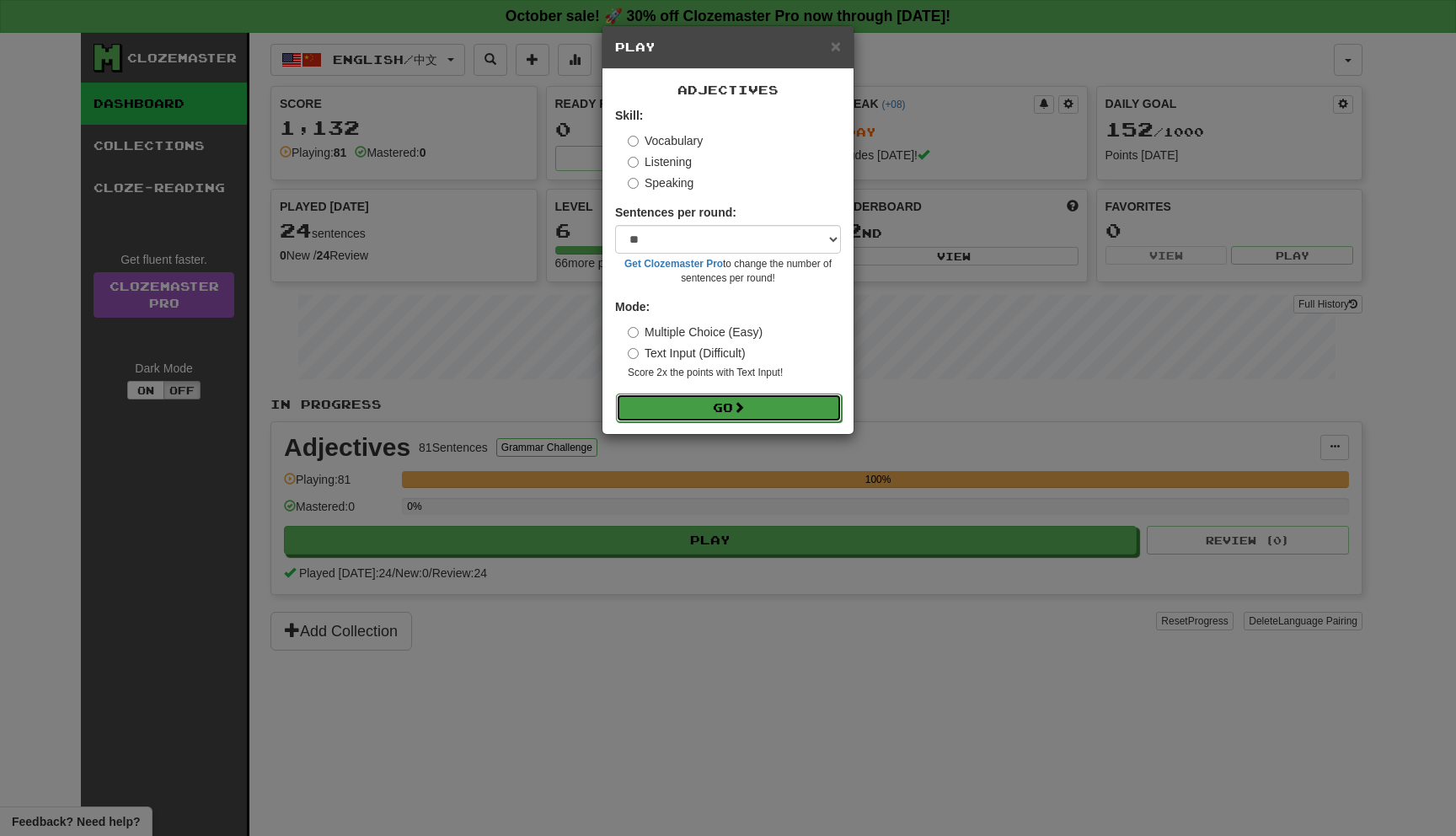
click at [817, 411] on button "Go" at bounding box center [729, 407] width 226 height 29
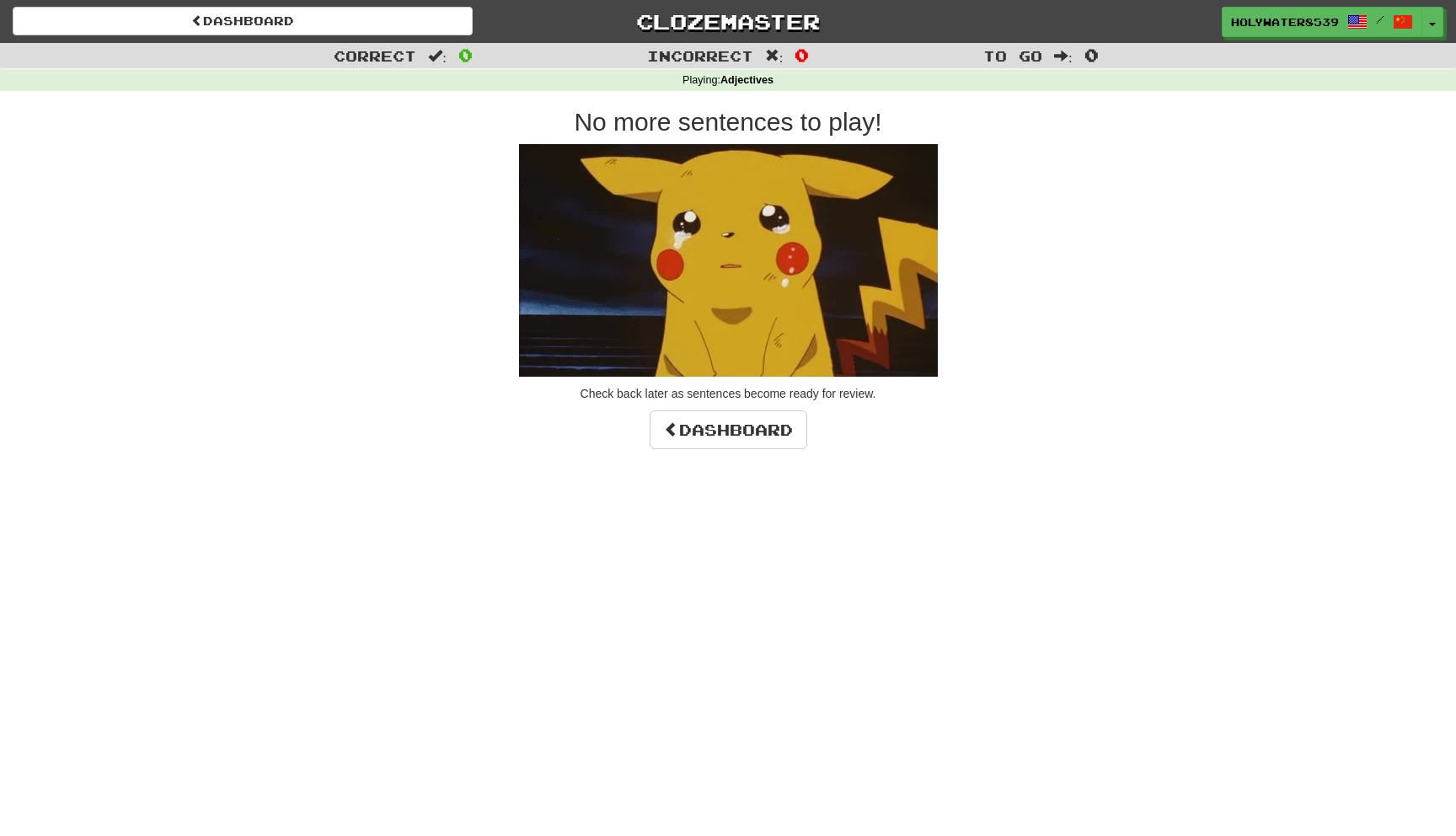
click at [956, 245] on p at bounding box center [728, 260] width 961 height 233
